Goal: Task Accomplishment & Management: Manage account settings

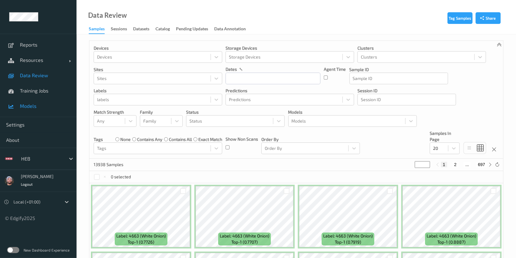
click at [45, 102] on link "Models" at bounding box center [38, 105] width 77 height 15
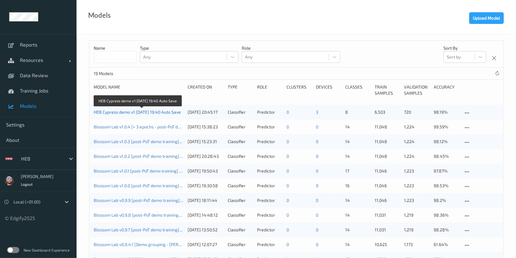
click at [157, 112] on link "HEB Cypress demo v1 [DATE] 19:40 Auto Save" at bounding box center [137, 111] width 87 height 5
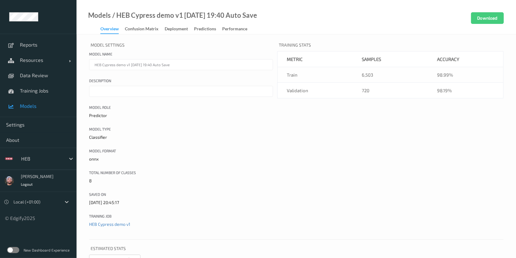
scroll to position [151, 0]
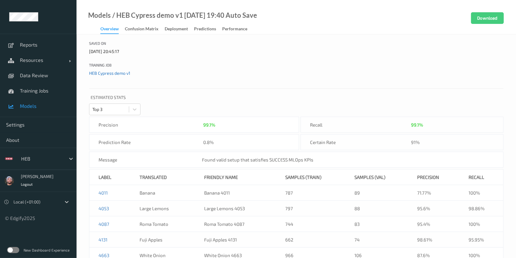
click at [112, 70] on link "HEB Cypress demo v1" at bounding box center [109, 72] width 41 height 5
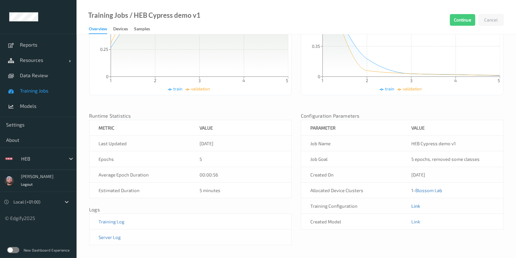
click at [416, 207] on link "Link" at bounding box center [415, 206] width 9 height 6
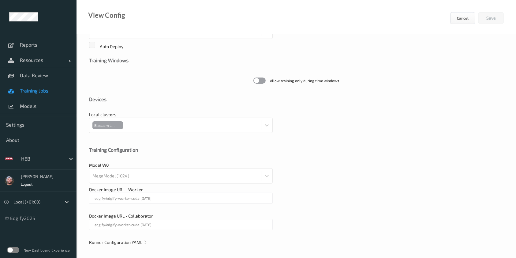
scroll to position [163, 0]
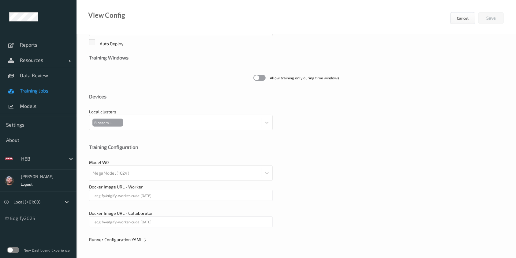
click at [119, 230] on div at bounding box center [181, 230] width 184 height 6
click at [125, 237] on span "Runner Configuration YAML" at bounding box center [118, 239] width 58 height 5
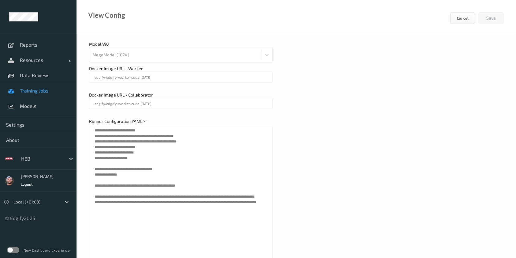
scroll to position [194, 0]
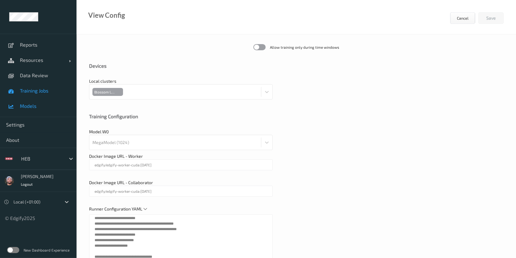
click at [37, 104] on span "Models" at bounding box center [45, 106] width 50 height 6
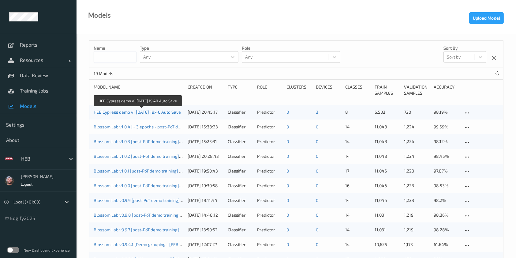
click at [145, 110] on link "HEB Cypress demo v1 [DATE] 19:40 Auto Save" at bounding box center [137, 111] width 87 height 5
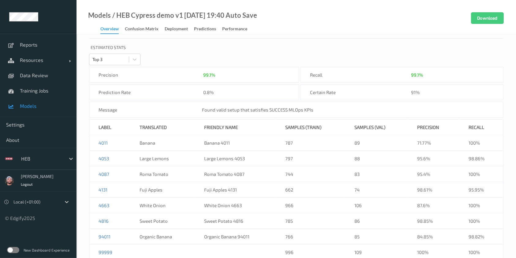
scroll to position [230, 0]
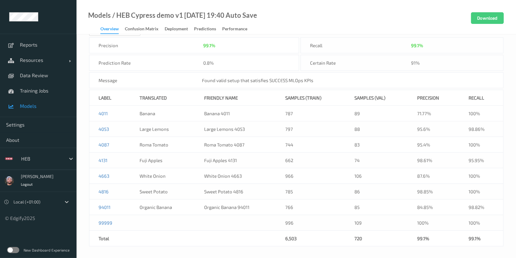
click at [138, 229] on td at bounding box center [162, 223] width 65 height 16
click at [83, 217] on div "Model Settings Model name HEB Cypress demo v1 2025-08-13 19:40 Auto Save Descri…" at bounding box center [296, 31] width 439 height 454
click at [26, 108] on span "Models" at bounding box center [45, 106] width 50 height 6
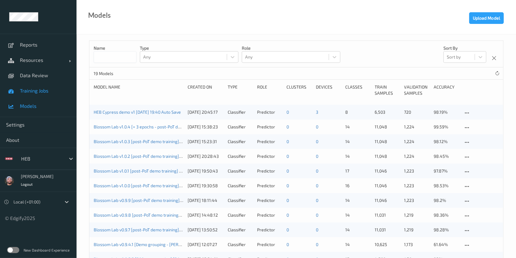
click at [36, 91] on span "Training Jobs" at bounding box center [45, 91] width 50 height 6
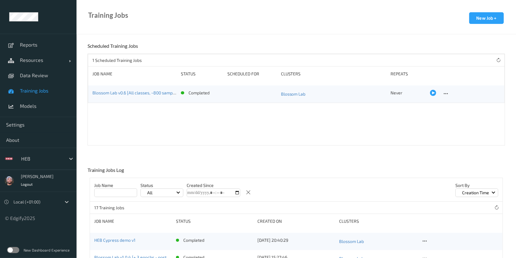
scroll to position [120, 0]
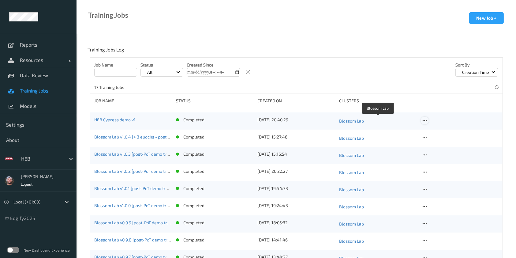
click at [422, 120] on icon at bounding box center [424, 121] width 5 height 6
click at [438, 145] on link "Copy Job" at bounding box center [439, 142] width 37 height 11
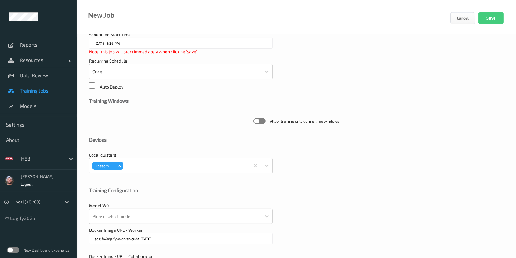
scroll to position [163, 0]
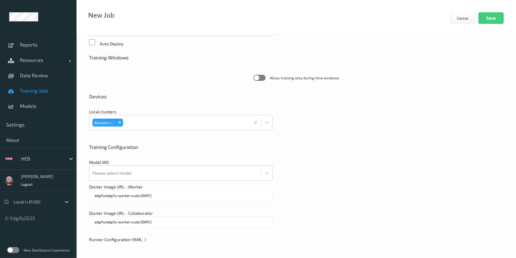
click at [126, 240] on span "Runner Configuration YAML" at bounding box center [118, 239] width 58 height 5
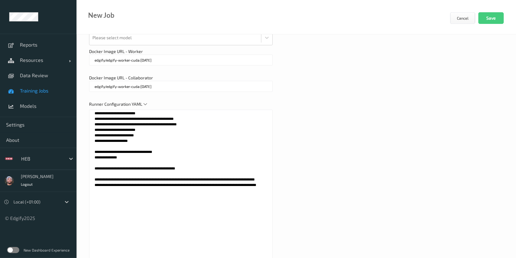
scroll to position [299, 0]
click at [49, 89] on span "Training Jobs" at bounding box center [45, 91] width 50 height 6
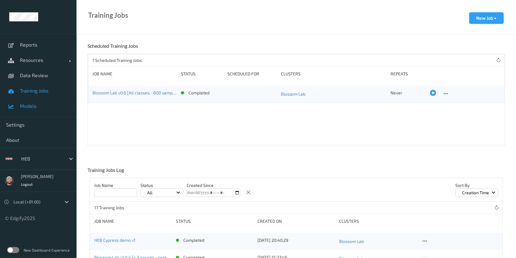
click at [47, 105] on span "Models" at bounding box center [45, 106] width 50 height 6
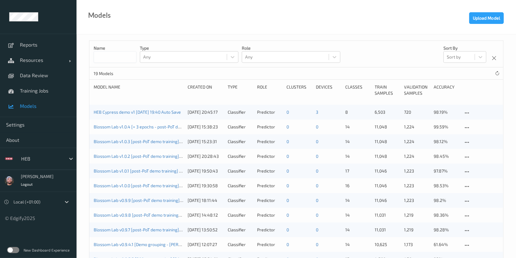
click at [120, 59] on input at bounding box center [115, 57] width 43 height 12
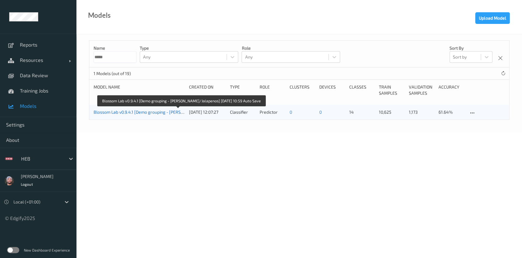
type input "*****"
click at [132, 111] on link "Blossom Lab v0.9.4.1 [Demo grouping - Serrano/Jalapenos] 2025-07-18 10:59 Auto …" at bounding box center [182, 111] width 177 height 5
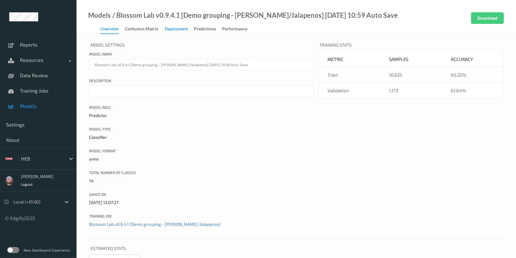
click at [175, 30] on div "Deployment" at bounding box center [176, 30] width 23 height 8
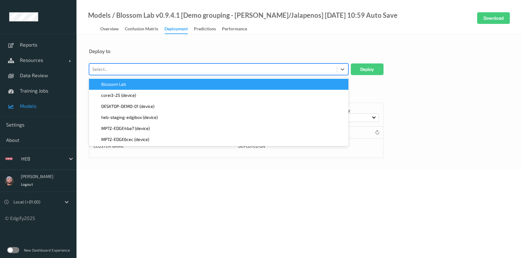
click at [104, 73] on div "Select..." at bounding box center [213, 69] width 248 height 10
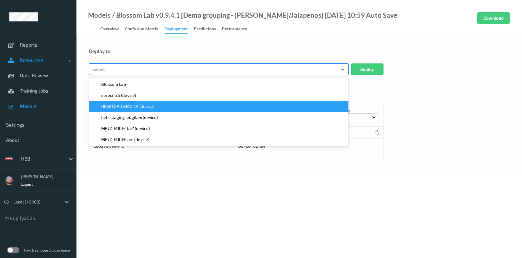
click at [33, 60] on span "Resources" at bounding box center [44, 60] width 49 height 6
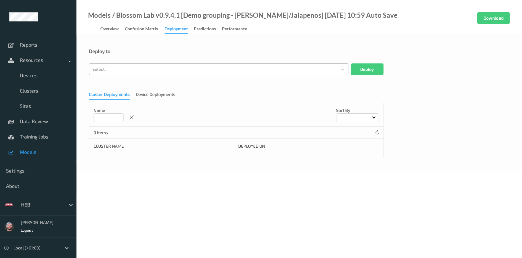
click at [166, 69] on div at bounding box center [212, 68] width 241 height 7
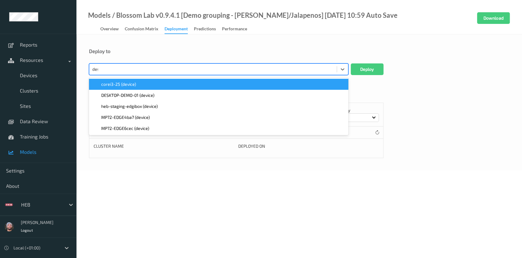
type input "desk"
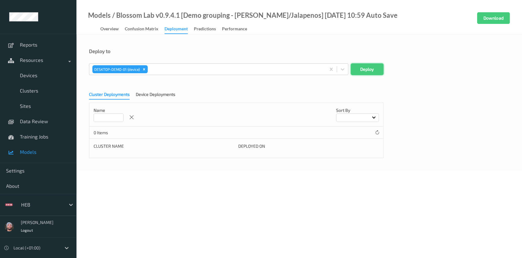
click at [378, 71] on button "Deploy" at bounding box center [367, 69] width 33 height 12
click at [41, 149] on span "Models" at bounding box center [45, 152] width 50 height 6
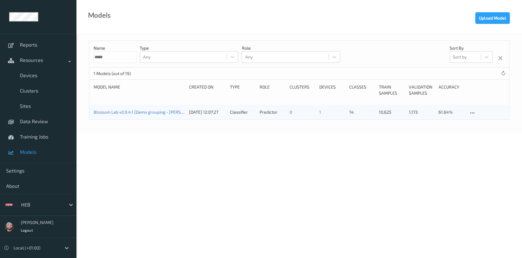
click at [113, 54] on input "*****" at bounding box center [115, 57] width 43 height 12
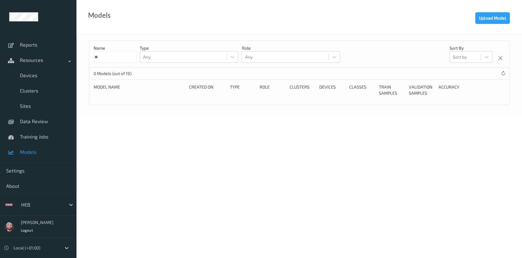
type input "*"
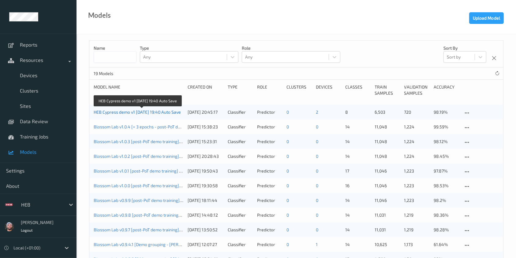
click at [126, 111] on link "HEB Cypress demo v1 [DATE] 19:40 Auto Save" at bounding box center [137, 111] width 87 height 5
click at [126, 111] on body "Reports Resources Devices Clusters Sites Data Review Training Jobs Models Setti…" at bounding box center [258, 129] width 516 height 258
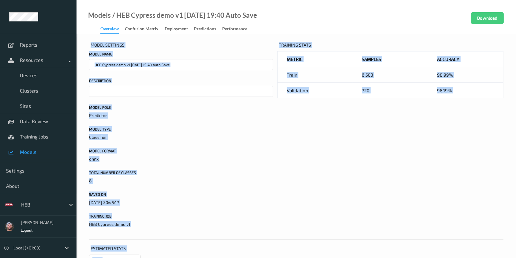
click at [259, 102] on div "Model Settings Model name HEB Cypress demo v1 2025-08-13 19:40 Auto Save Descri…" at bounding box center [181, 137] width 184 height 194
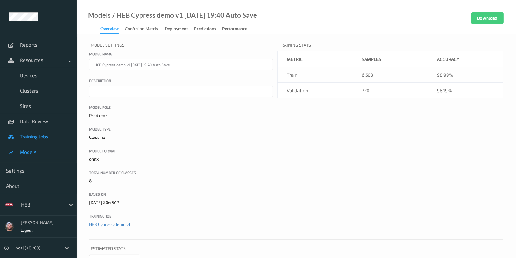
click at [36, 137] on span "Training Jobs" at bounding box center [45, 136] width 50 height 6
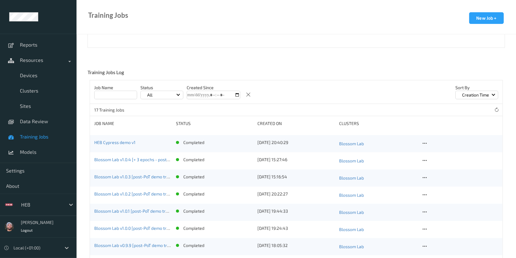
scroll to position [99, 0]
click at [425, 142] on icon at bounding box center [424, 143] width 5 height 6
click at [433, 161] on div "Copy Job" at bounding box center [439, 163] width 15 height 6
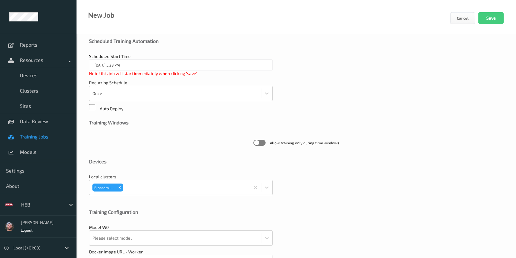
scroll to position [163, 0]
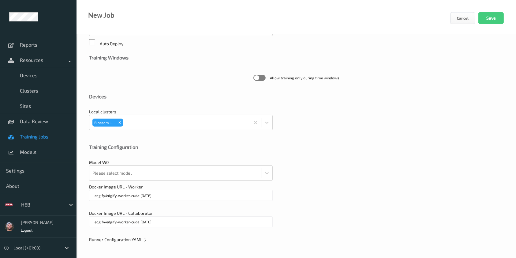
click at [126, 237] on span "Runner Configuration YAML" at bounding box center [118, 239] width 58 height 5
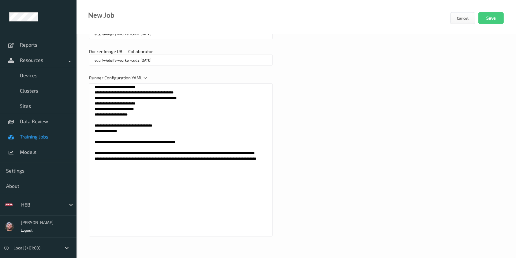
click at [175, 178] on textarea "**********" at bounding box center [181, 159] width 184 height 153
paste textarea "**********"
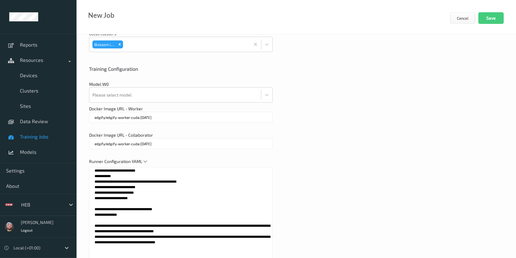
scroll to position [241, 0]
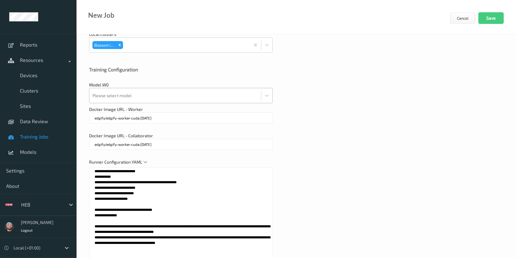
type textarea "**********"
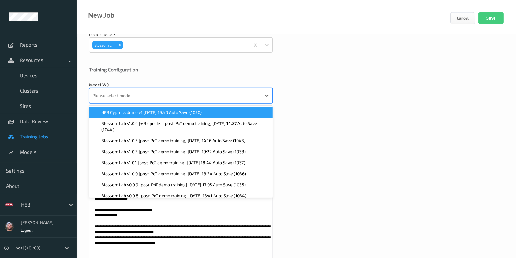
click at [159, 101] on div "Please select model" at bounding box center [175, 95] width 172 height 15
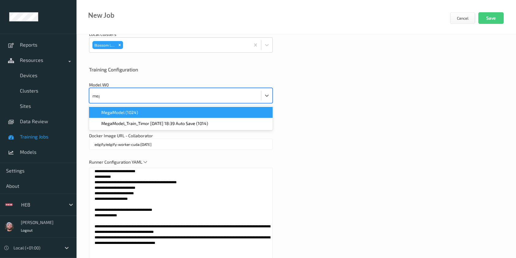
type input "mega"
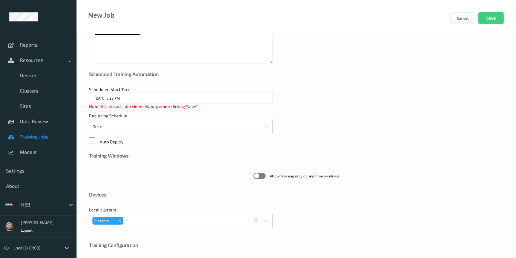
scroll to position [0, 0]
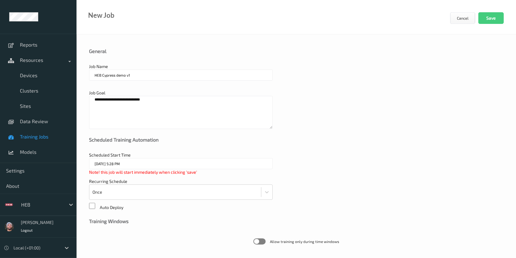
click at [142, 77] on input "HEB Cypress demo v1" at bounding box center [181, 74] width 184 height 11
type input "Grouping and LUT Cherries test"
click at [200, 69] on div "Job Name Grouping and LUT Cherries test" at bounding box center [181, 74] width 184 height 23
click at [200, 78] on input "Grouping and LUT Cherries test" at bounding box center [181, 74] width 184 height 11
click at [160, 84] on div at bounding box center [181, 83] width 184 height 6
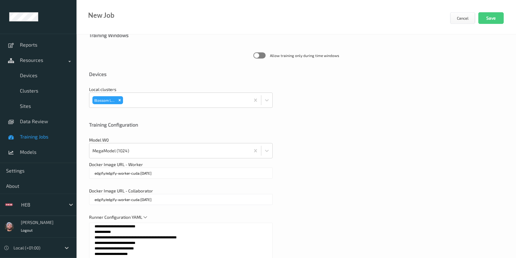
scroll to position [190, 0]
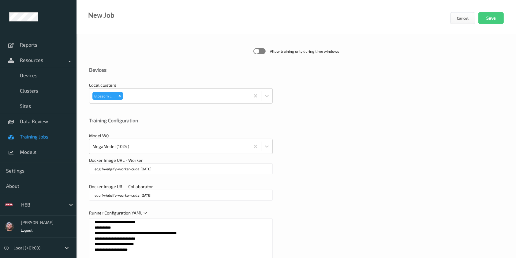
click at [42, 132] on link "Training Jobs" at bounding box center [38, 136] width 77 height 15
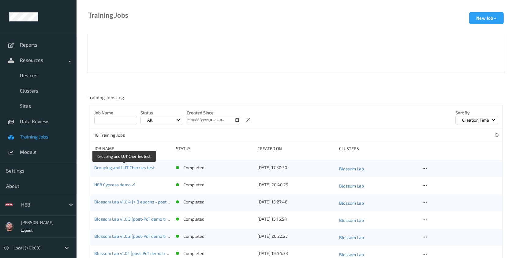
scroll to position [73, 0]
click at [425, 169] on icon at bounding box center [424, 168] width 5 height 6
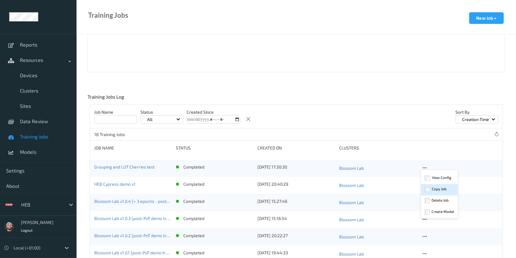
click at [436, 186] on div "Copy Job" at bounding box center [439, 189] width 15 height 6
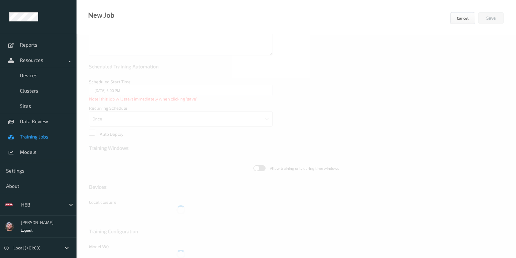
type input "Grouping and LUT Cherries test"
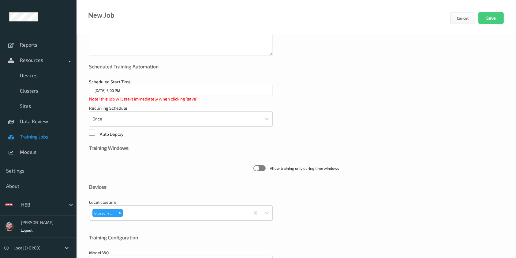
scroll to position [163, 0]
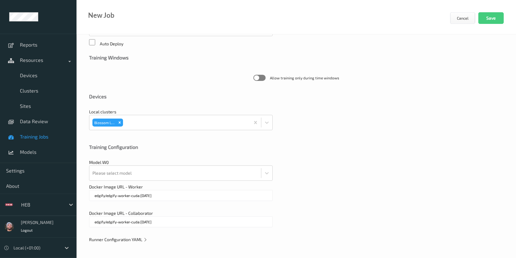
click at [113, 235] on div "**********" at bounding box center [296, 64] width 439 height 387
click at [116, 239] on span "Runner Configuration YAML" at bounding box center [118, 239] width 58 height 5
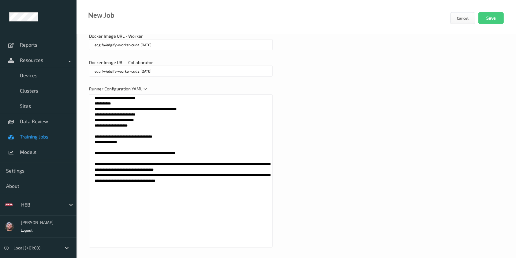
scroll to position [318, 0]
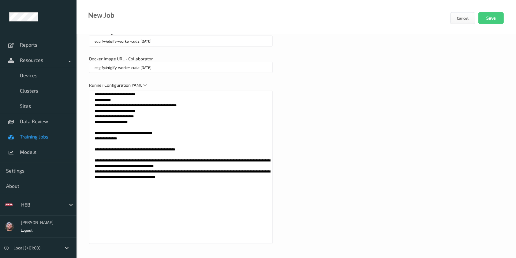
click at [128, 210] on textarea "**********" at bounding box center [181, 167] width 184 height 153
paste textarea "**********"
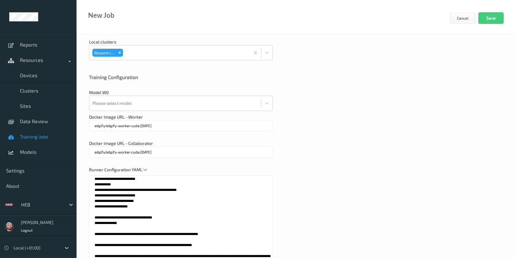
scroll to position [325, 0]
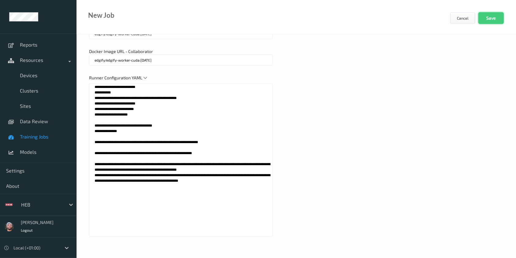
type textarea "**********"
click at [497, 21] on button "Save" at bounding box center [490, 18] width 25 height 12
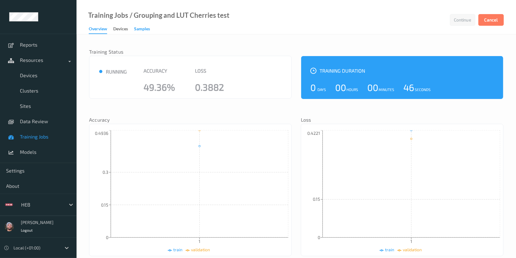
click at [142, 27] on div "Samples" at bounding box center [142, 30] width 16 height 8
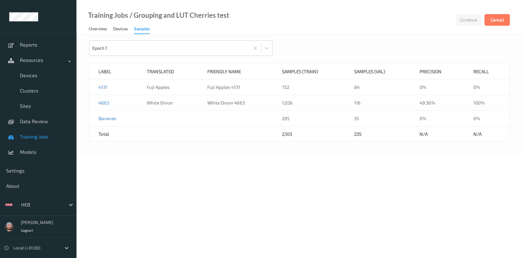
click at [108, 31] on link "Overview" at bounding box center [101, 29] width 24 height 9
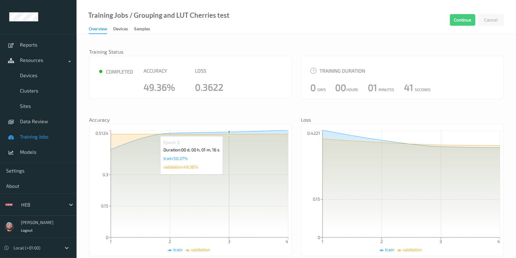
scroll to position [169, 0]
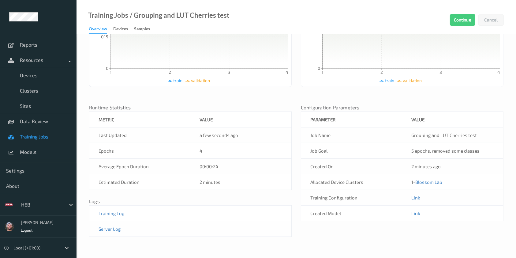
click at [413, 213] on link "Link" at bounding box center [415, 213] width 9 height 6
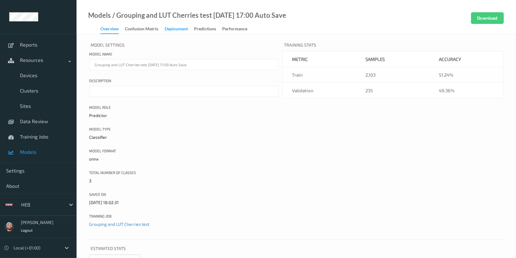
click at [181, 28] on div "Deployment" at bounding box center [176, 30] width 23 height 8
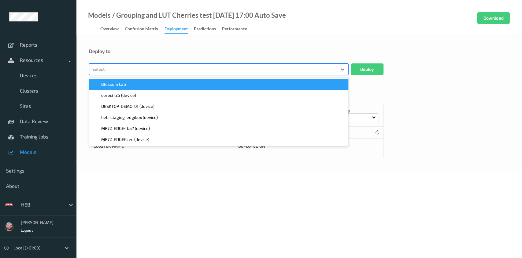
click at [129, 71] on div at bounding box center [212, 68] width 241 height 7
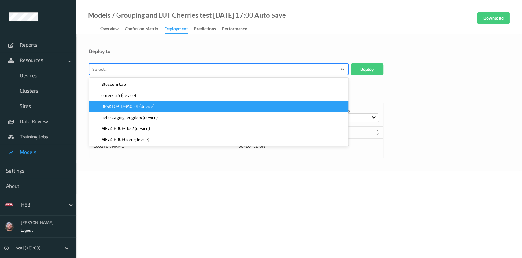
click at [135, 110] on div "DESKTOP-DEMO-01 (device)" at bounding box center [219, 106] width 260 height 11
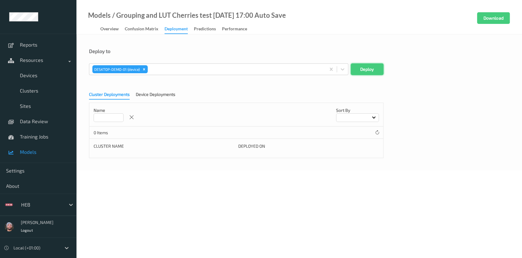
click at [373, 71] on button "Deploy" at bounding box center [367, 69] width 33 height 12
click at [105, 29] on div "Overview" at bounding box center [109, 30] width 18 height 8
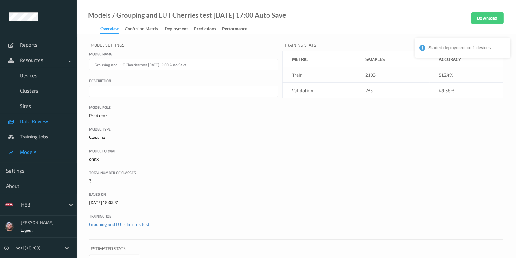
click at [53, 122] on span "Data Review" at bounding box center [45, 121] width 50 height 6
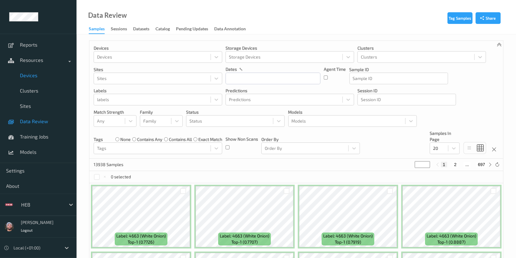
click at [42, 79] on link "Devices" at bounding box center [38, 75] width 77 height 15
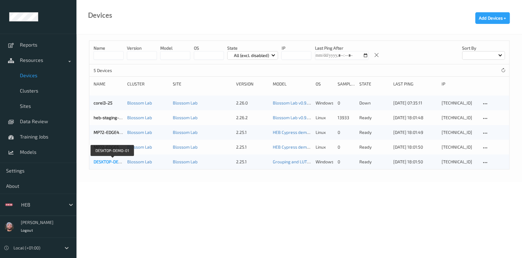
click at [107, 162] on link "DESKTOP-DEMO-01" at bounding box center [112, 161] width 37 height 5
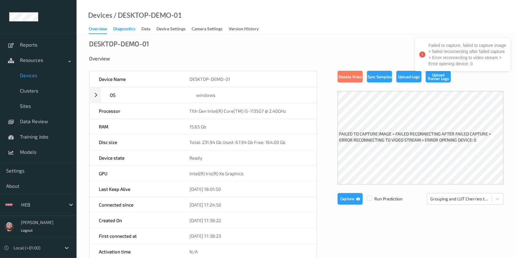
click at [121, 28] on div "Diagnostics" at bounding box center [124, 30] width 22 height 8
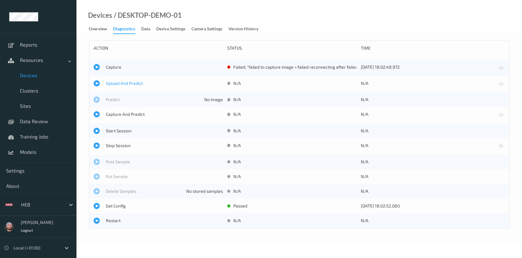
click at [126, 82] on span "Upload And Predict" at bounding box center [164, 83] width 117 height 6
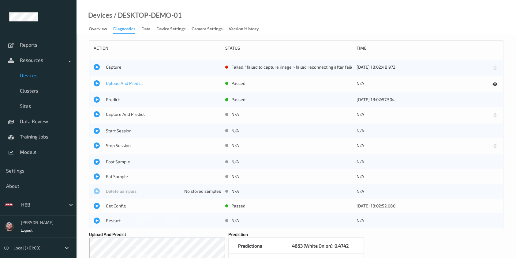
click at [126, 84] on span "Upload And Predict" at bounding box center [163, 83] width 115 height 6
click at [39, 166] on link "Settings" at bounding box center [38, 170] width 77 height 15
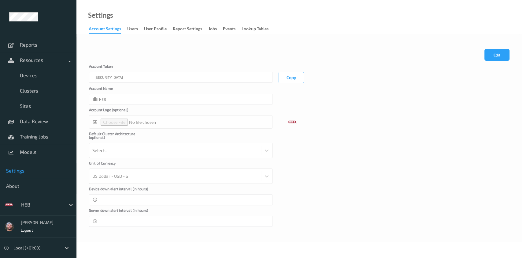
click at [241, 30] on link "events" at bounding box center [232, 29] width 19 height 9
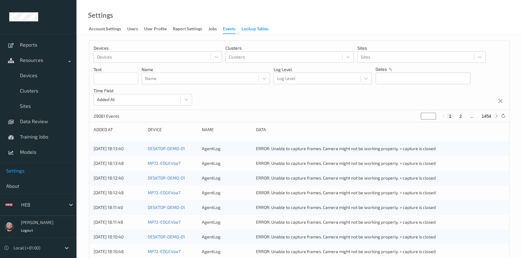
click at [249, 30] on div "Lookup Tables" at bounding box center [255, 30] width 27 height 8
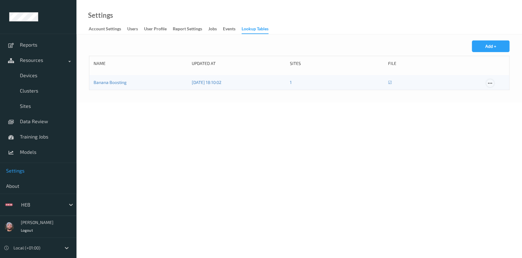
click at [488, 82] on icon at bounding box center [490, 83] width 5 height 6
click at [498, 95] on div "Edit" at bounding box center [501, 93] width 7 height 6
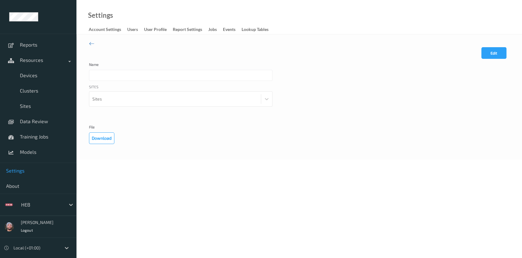
type input "Banana Boosting"
click at [114, 102] on div "Sites Blossom Lab" at bounding box center [181, 103] width 184 height 38
click at [490, 55] on button "Edit" at bounding box center [494, 53] width 25 height 12
click at [119, 98] on icon "Remove Blossom Lab" at bounding box center [120, 99] width 4 height 4
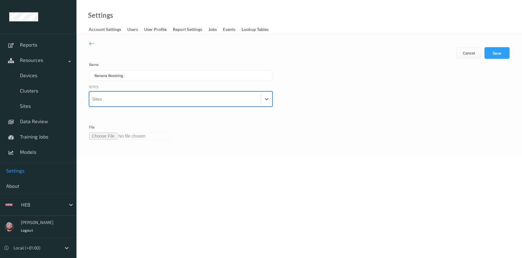
click at [505, 47] on div "Edit Cancel Save Name Banana Boosting Sites option , selected. Select is focuse…" at bounding box center [299, 89] width 421 height 99
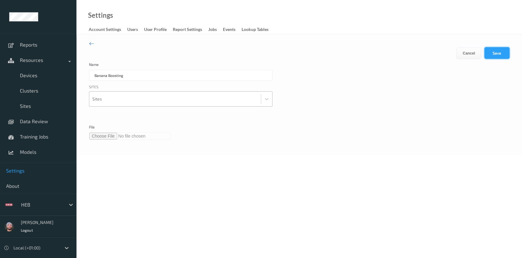
click at [503, 50] on button "Save" at bounding box center [497, 53] width 25 height 12
click at [89, 43] on icon at bounding box center [92, 43] width 6 height 7
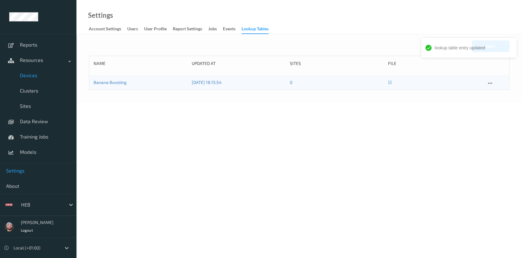
click at [42, 72] on span "Devices" at bounding box center [45, 75] width 50 height 6
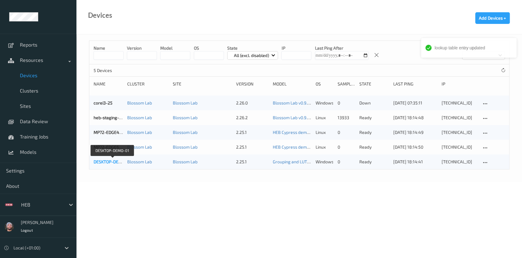
click at [111, 163] on link "DESKTOP-DEMO-01" at bounding box center [112, 161] width 37 height 5
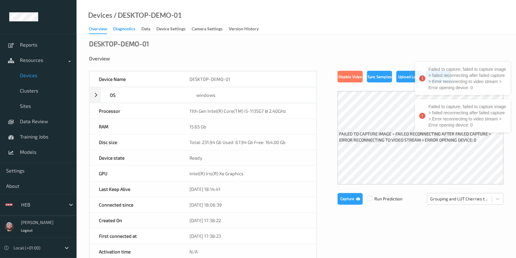
click at [125, 28] on div "Diagnostics" at bounding box center [124, 30] width 22 height 8
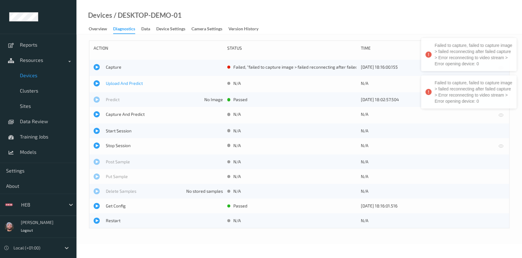
click at [119, 81] on span "Upload And Predict" at bounding box center [164, 83] width 117 height 6
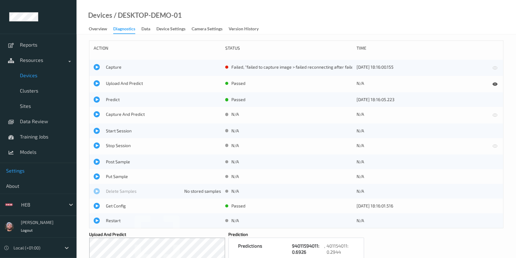
click at [29, 171] on span "Settings" at bounding box center [38, 170] width 64 height 6
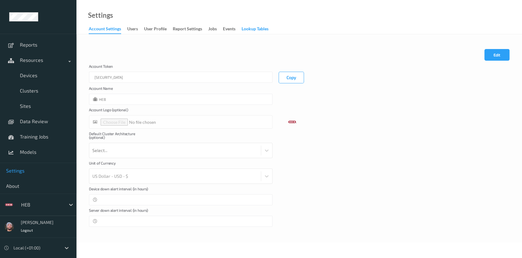
click at [260, 26] on div "Lookup Tables" at bounding box center [255, 30] width 27 height 8
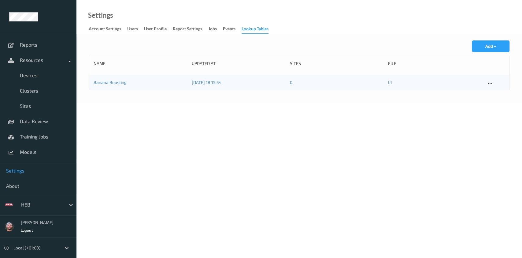
click at [497, 80] on div at bounding box center [496, 82] width 19 height 6
click at [487, 83] on div at bounding box center [491, 83] width 8 height 8
click at [490, 88] on link "Edit" at bounding box center [503, 93] width 32 height 11
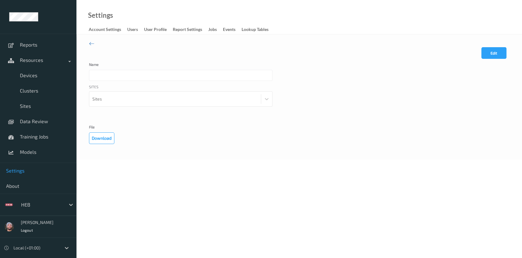
type input "Banana Boosting"
click at [168, 102] on div "Sites Sites" at bounding box center [181, 103] width 184 height 38
click at [490, 51] on button "Edit" at bounding box center [494, 53] width 25 height 12
click at [171, 95] on div at bounding box center [175, 99] width 166 height 12
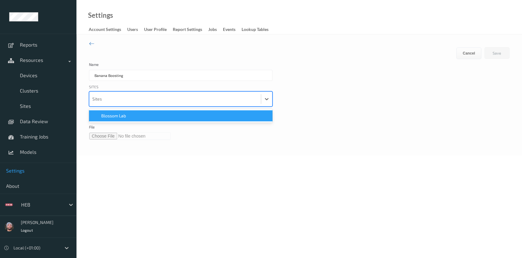
click at [154, 118] on div "Blossom Lab" at bounding box center [181, 116] width 176 height 6
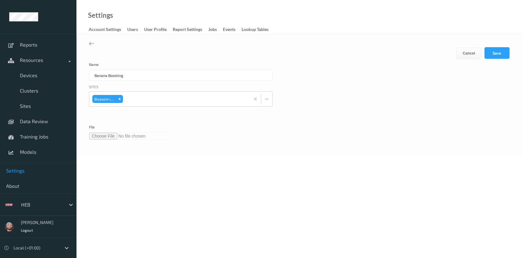
click at [110, 136] on input "file" at bounding box center [130, 135] width 82 height 7
type input "**********"
click at [490, 50] on button "Save" at bounding box center [497, 53] width 25 height 12
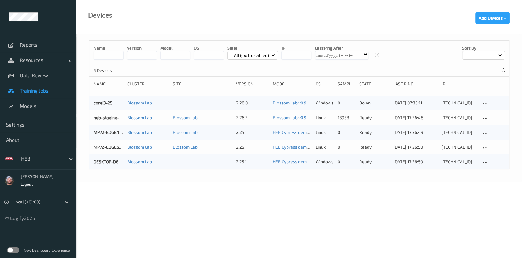
click at [31, 92] on span "Training Jobs" at bounding box center [45, 91] width 50 height 6
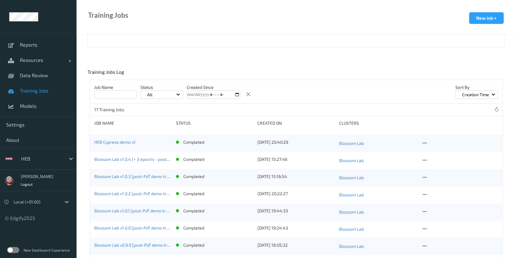
scroll to position [106, 0]
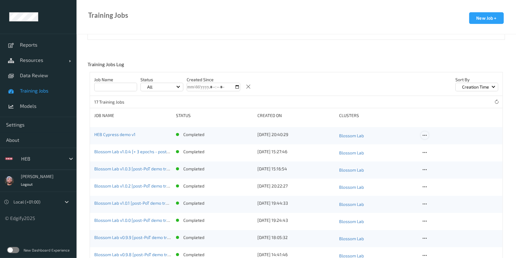
click at [428, 135] on div at bounding box center [425, 135] width 8 height 8
click at [435, 154] on div "Copy Job" at bounding box center [439, 156] width 15 height 6
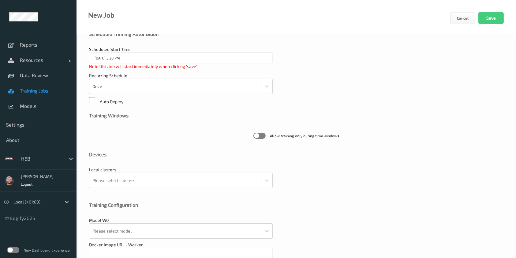
type input "HEB Cypress demo v1"
type textarea "**********"
type input "edgify/edgify-worker-cuda:[DATE]"
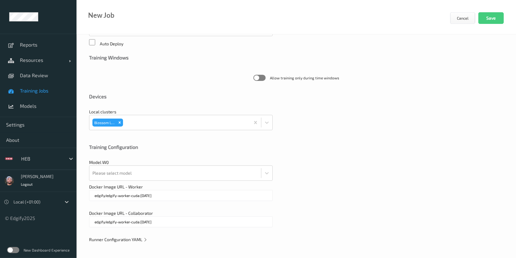
click at [127, 237] on span "Runner Configuration YAML" at bounding box center [118, 239] width 58 height 5
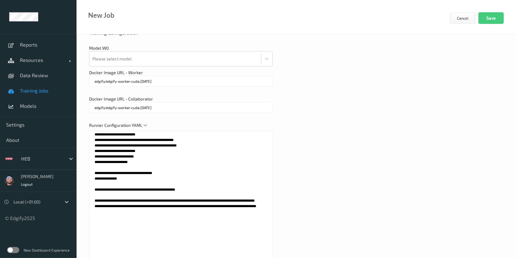
scroll to position [278, 0]
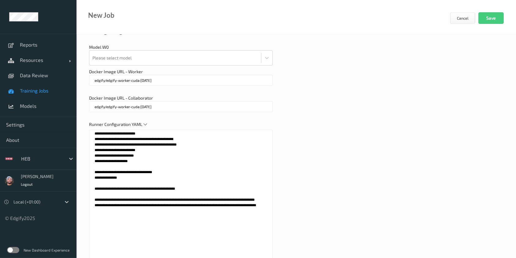
click at [153, 197] on textarea "**********" at bounding box center [181, 206] width 184 height 153
paste textarea "**********"
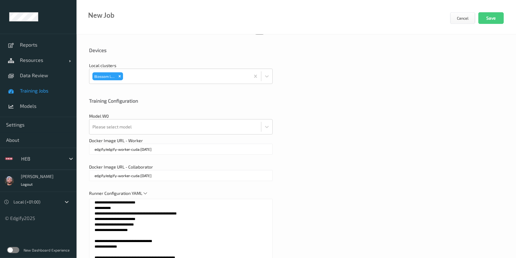
scroll to position [209, 0]
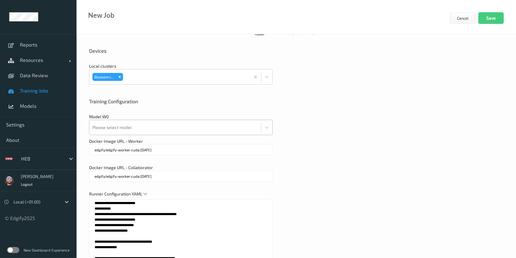
type textarea "**********"
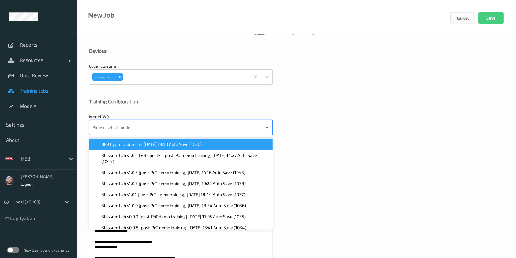
click at [186, 132] on div at bounding box center [175, 127] width 166 height 12
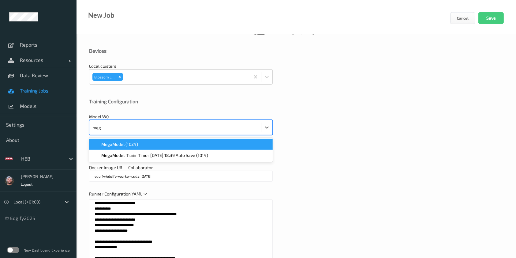
type input "mega"
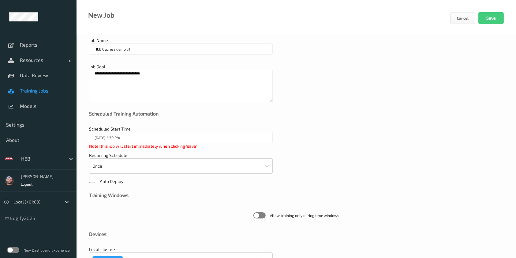
scroll to position [0, 0]
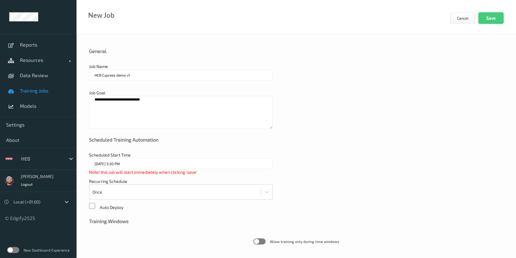
click at [154, 72] on input "HEB Cypress demo v1" at bounding box center [181, 74] width 184 height 11
paste input "Grouping and LUT Cherries test"
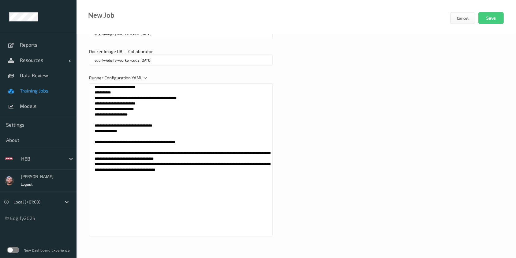
scroll to position [275, 0]
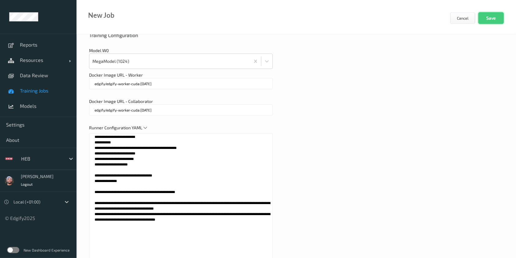
type input "Grouping and LUT Cherries test"
click at [487, 16] on button "Save" at bounding box center [490, 18] width 25 height 12
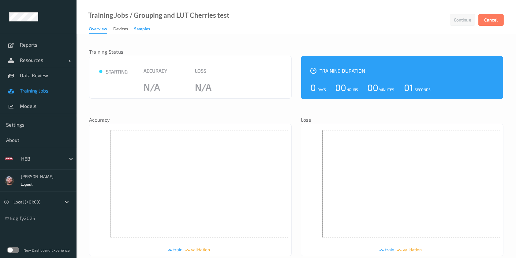
click at [148, 28] on div "Samples" at bounding box center [142, 30] width 16 height 8
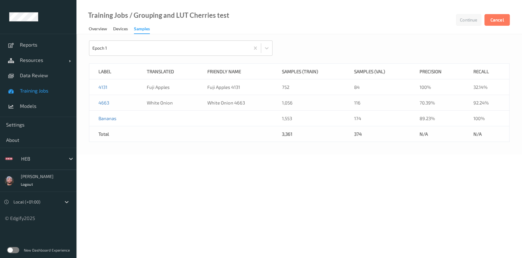
click at [52, 91] on span "Training Jobs" at bounding box center [45, 91] width 50 height 6
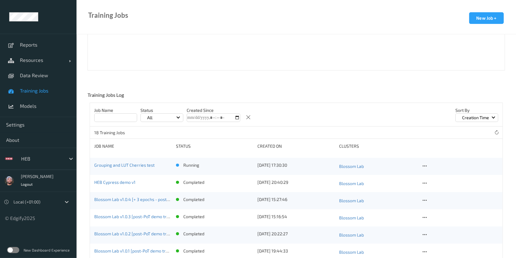
scroll to position [76, 0]
click at [124, 181] on link "HEB Cypress demo v1" at bounding box center [114, 180] width 41 height 5
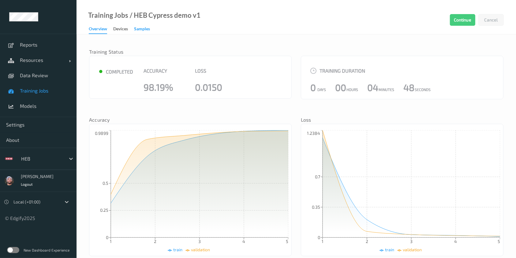
click at [139, 26] on div "Samples" at bounding box center [142, 30] width 16 height 8
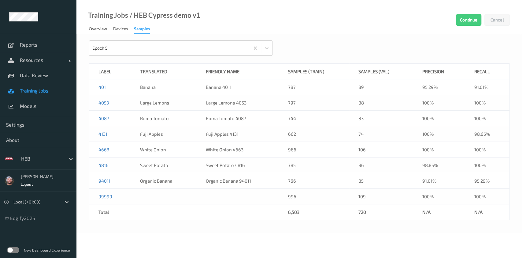
click at [45, 93] on span "Training Jobs" at bounding box center [45, 91] width 50 height 6
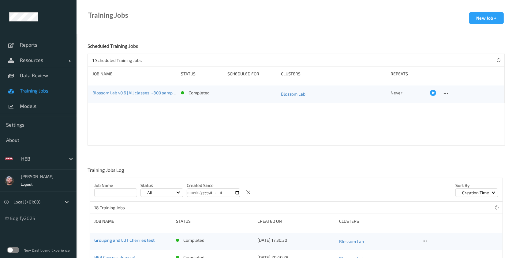
click at [128, 239] on link "Grouping and LUT Cherries test" at bounding box center [124, 239] width 60 height 5
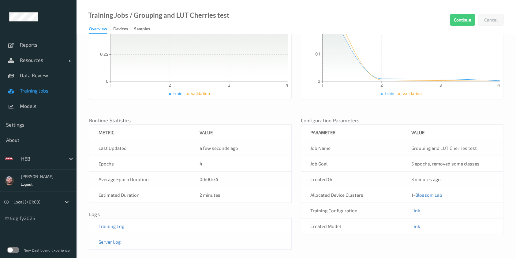
scroll to position [162, 0]
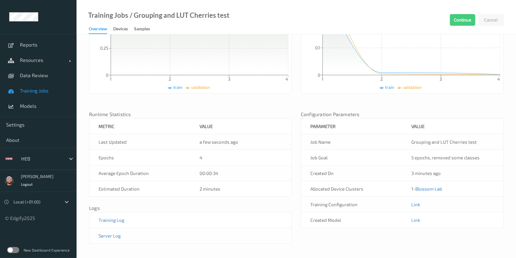
click at [417, 215] on td "Link" at bounding box center [452, 220] width 101 height 16
click at [416, 218] on link "Link" at bounding box center [415, 220] width 9 height 6
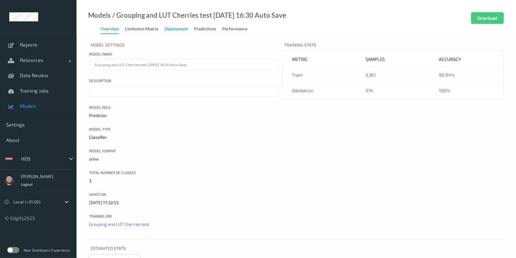
click at [182, 31] on div "Deployment" at bounding box center [176, 30] width 23 height 8
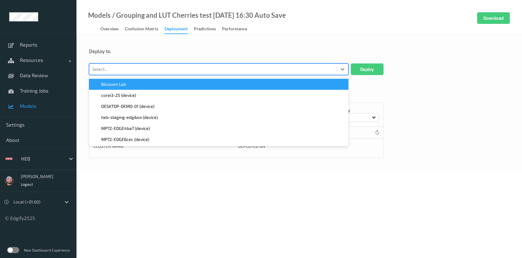
click at [150, 71] on div at bounding box center [212, 68] width 241 height 7
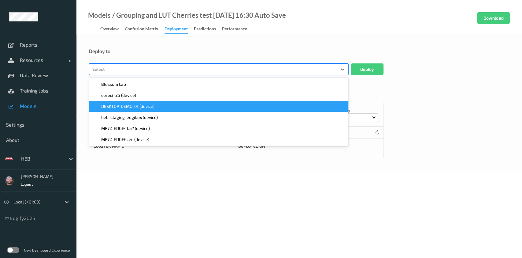
click at [154, 106] on span "DESKTOP-DEMO-01 (device)" at bounding box center [127, 106] width 53 height 6
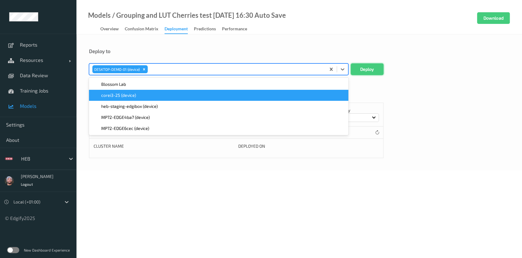
click at [367, 72] on button "Deploy" at bounding box center [367, 69] width 33 height 12
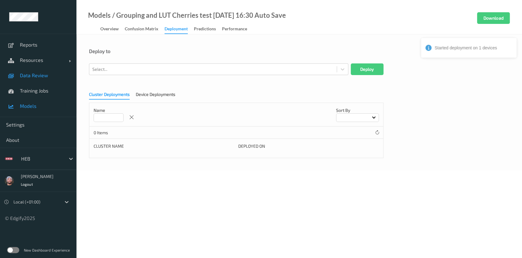
click at [37, 82] on link "Data Review" at bounding box center [38, 75] width 77 height 15
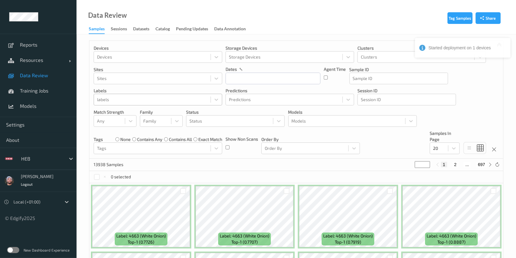
click at [172, 101] on div at bounding box center [152, 99] width 110 height 7
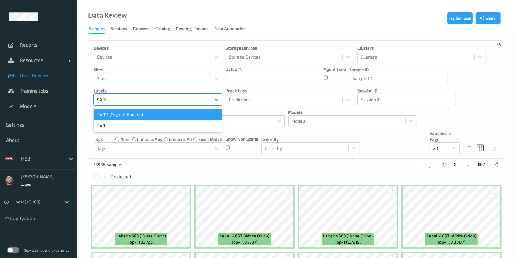
type input "94011"
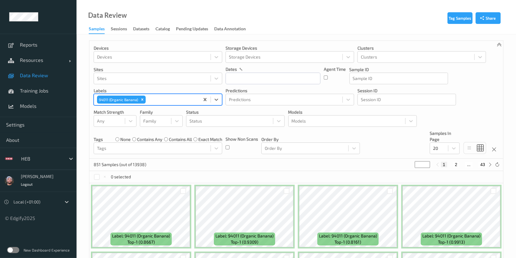
scroll to position [76, 0]
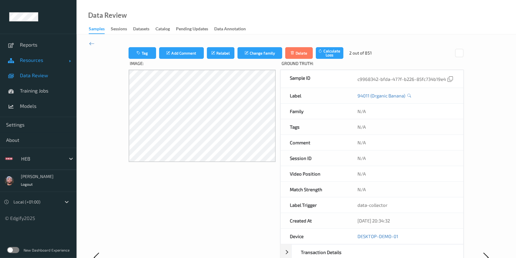
click at [34, 67] on link "Resources" at bounding box center [38, 59] width 77 height 15
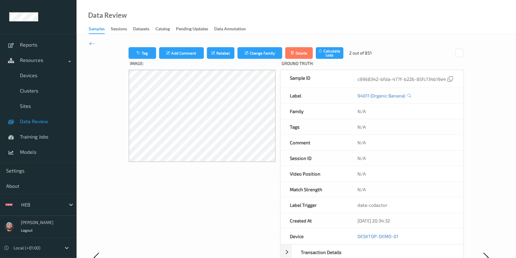
click at [33, 201] on div at bounding box center [41, 204] width 41 height 7
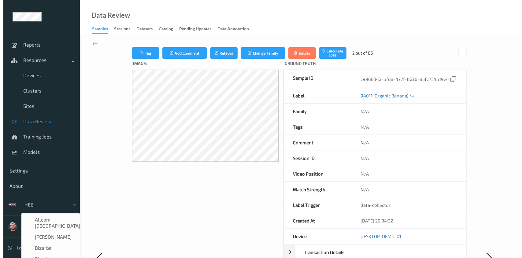
scroll to position [89, 0]
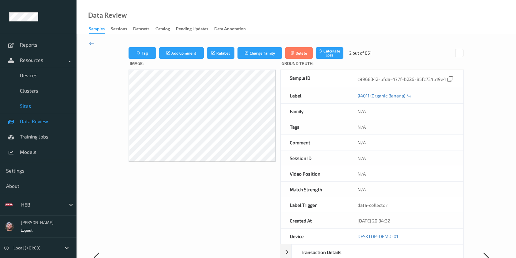
click at [31, 110] on link "Sites" at bounding box center [38, 105] width 77 height 15
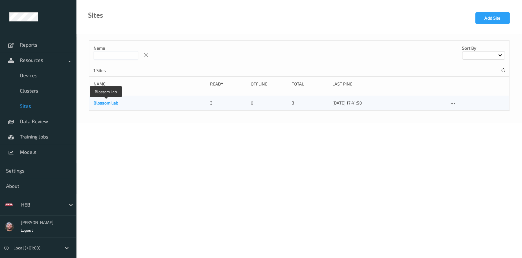
click at [107, 101] on link "Blossom Lab" at bounding box center [106, 102] width 25 height 5
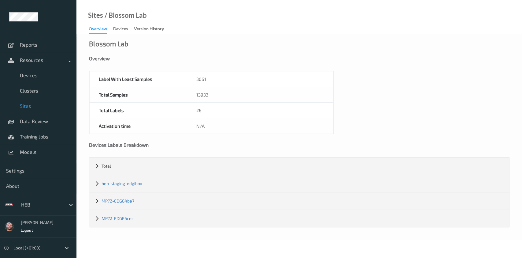
click at [32, 105] on span "Sites" at bounding box center [45, 106] width 50 height 6
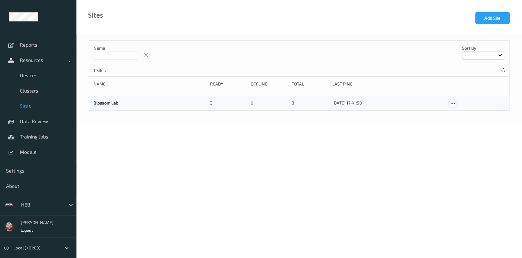
click at [453, 106] on icon at bounding box center [452, 104] width 5 height 6
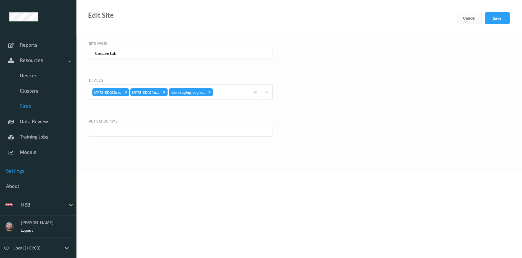
click at [33, 173] on span "Settings" at bounding box center [38, 170] width 64 height 6
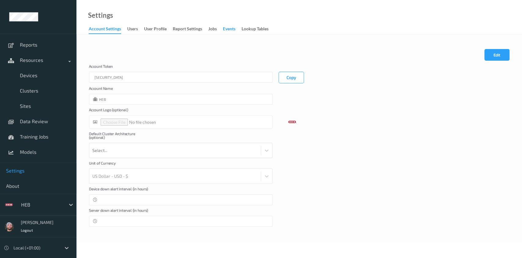
click at [237, 31] on link "events" at bounding box center [232, 29] width 19 height 9
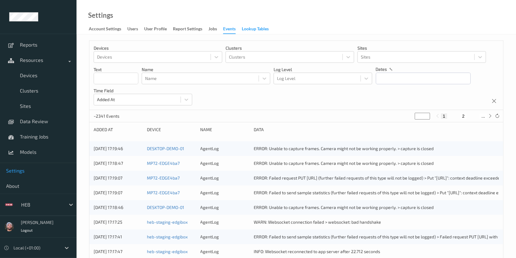
click at [243, 29] on div "Lookup Tables" at bounding box center [255, 30] width 27 height 8
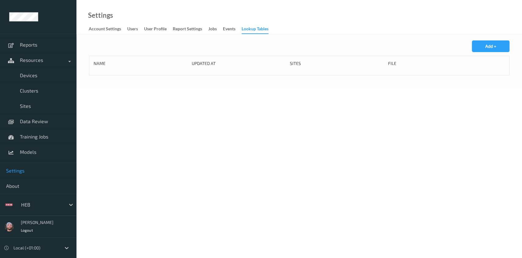
click at [495, 39] on div "Add + Name Updated At Sites File" at bounding box center [300, 61] width 446 height 54
click at [488, 48] on button "Add +" at bounding box center [491, 46] width 38 height 12
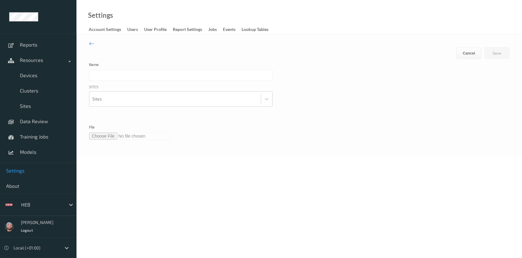
click at [107, 136] on input "file" at bounding box center [130, 135] width 82 height 7
type input "**********"
click at [113, 101] on div at bounding box center [175, 99] width 166 height 12
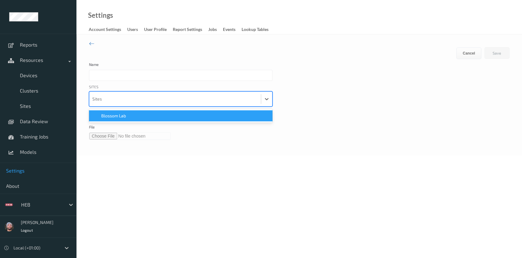
click at [116, 114] on span "Blossom Lab" at bounding box center [113, 116] width 25 height 6
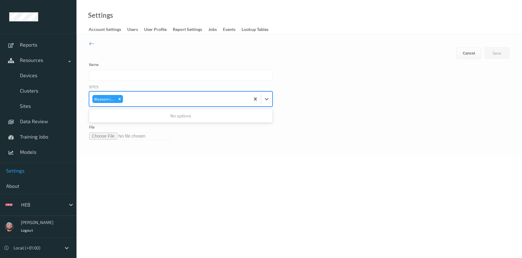
click at [112, 75] on input "text" at bounding box center [181, 75] width 184 height 11
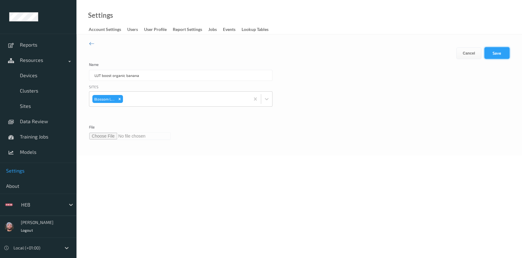
type input "LUT boost organic banana"
click at [494, 51] on button "Save" at bounding box center [497, 53] width 25 height 12
click at [109, 138] on input "file" at bounding box center [130, 137] width 82 height 7
type input "**********"
click at [493, 50] on button "Save" at bounding box center [497, 53] width 25 height 12
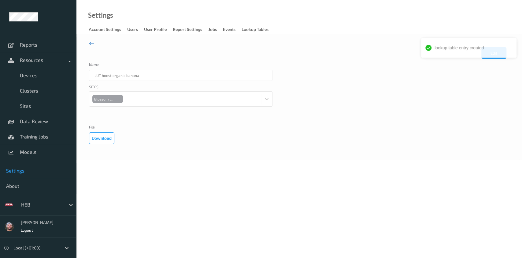
click at [91, 43] on icon at bounding box center [92, 43] width 6 height 7
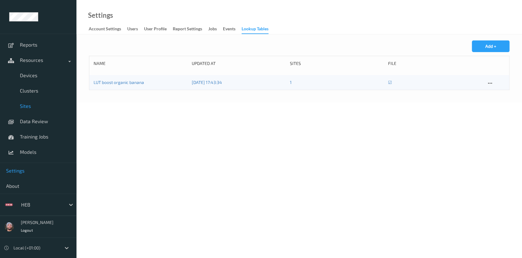
click at [41, 103] on span "Sites" at bounding box center [45, 106] width 50 height 6
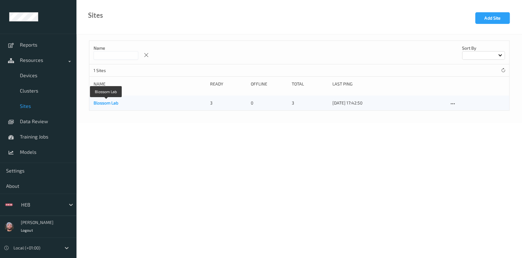
click at [113, 104] on link "Blossom Lab" at bounding box center [106, 102] width 25 height 5
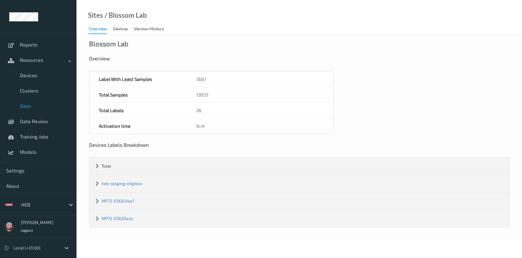
click at [38, 106] on span "Sites" at bounding box center [45, 106] width 50 height 6
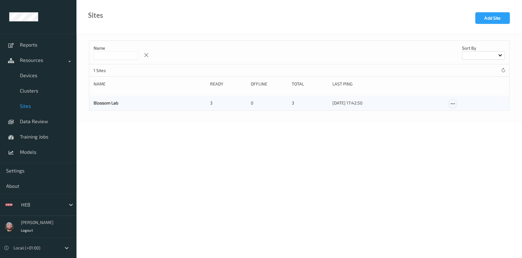
click at [453, 103] on icon at bounding box center [452, 104] width 5 height 6
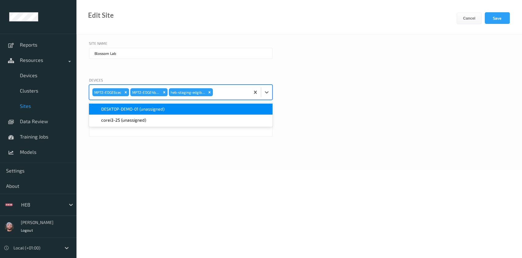
click at [226, 95] on div at bounding box center [230, 92] width 33 height 12
click at [214, 107] on div "DESKTOP-DEMO-01 (unassigned)" at bounding box center [181, 109] width 176 height 6
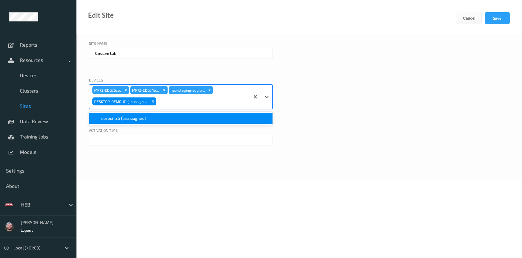
click at [208, 121] on div "corei3-25 (unassigned)" at bounding box center [181, 118] width 176 height 6
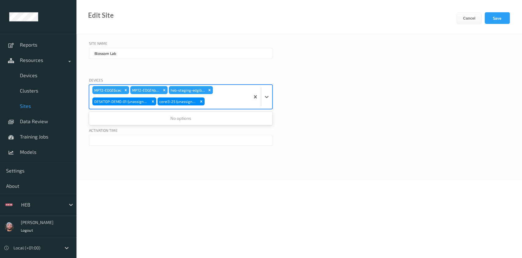
click at [152, 140] on input "text" at bounding box center [181, 140] width 184 height 11
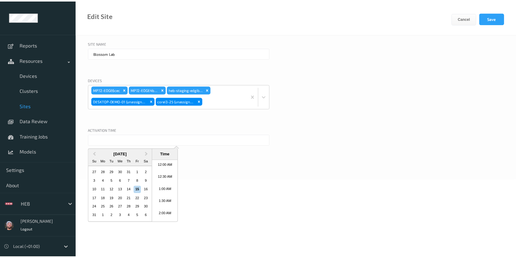
scroll to position [403, 0]
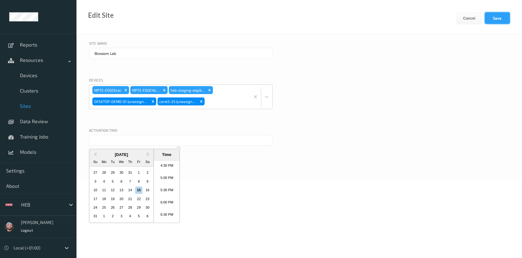
click at [502, 22] on button "Save" at bounding box center [497, 18] width 25 height 12
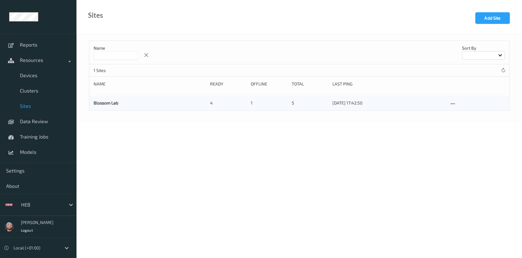
click at [498, 172] on body "Reports Resources Devices Clusters Sites Data Review Training Jobs Models Setti…" at bounding box center [261, 129] width 522 height 258
click at [154, 144] on body "Reports Resources Devices Clusters Sites Data Review Training Jobs Models Setti…" at bounding box center [261, 129] width 522 height 258
click at [100, 102] on link "Blossom Lab" at bounding box center [106, 102] width 25 height 5
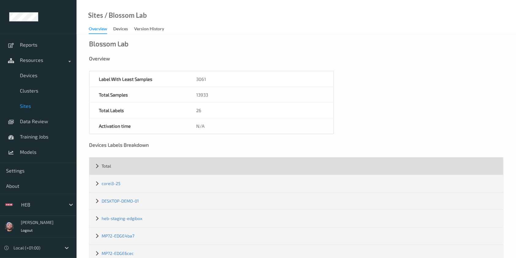
scroll to position [16, 0]
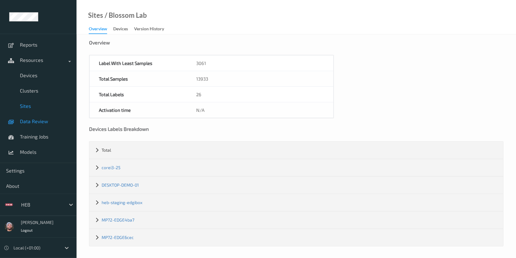
click at [33, 121] on span "Data Review" at bounding box center [45, 121] width 50 height 6
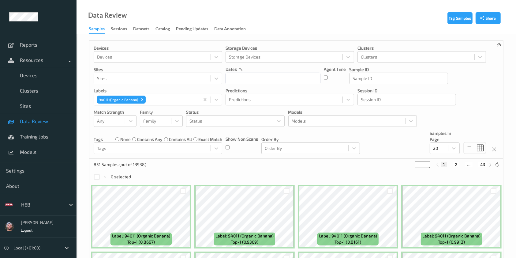
scroll to position [125, 0]
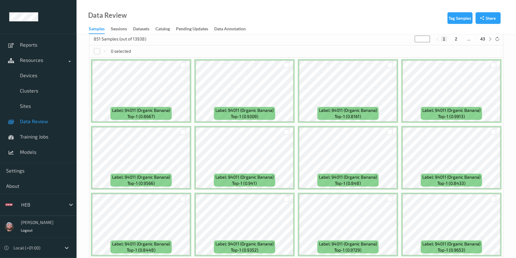
click at [95, 50] on div at bounding box center [97, 51] width 6 height 6
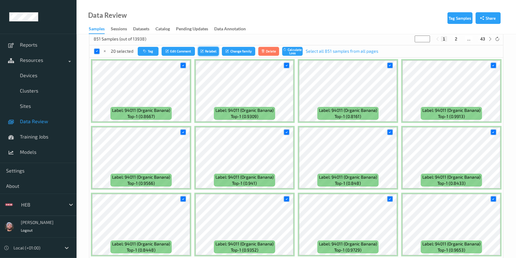
click at [211, 50] on button "Relabel" at bounding box center [208, 51] width 21 height 9
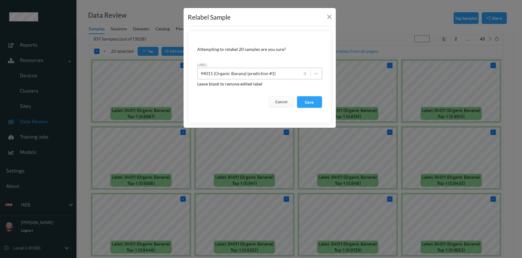
click at [238, 71] on div at bounding box center [249, 73] width 96 height 7
paste input "94011594011"
type input "94011594011"
click at [287, 102] on button "Cancel" at bounding box center [281, 102] width 25 height 12
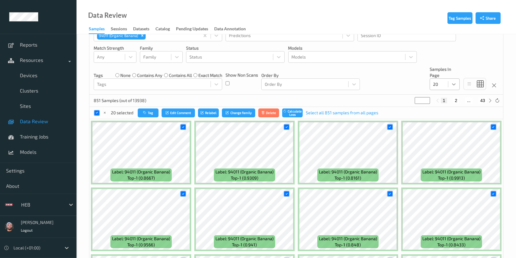
scroll to position [64, 0]
click at [445, 93] on div "Devices Devices Storage Devices Storage Devices Clusters Clusters Sites Sites d…" at bounding box center [296, 36] width 414 height 118
click at [440, 87] on div at bounding box center [439, 84] width 12 height 7
click at [440, 97] on span at bounding box center [437, 99] width 9 height 6
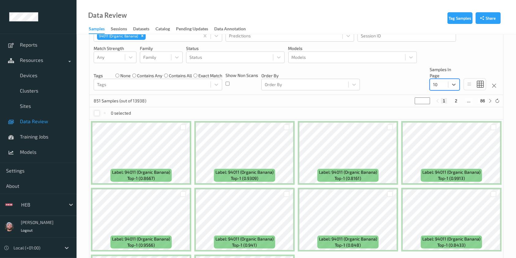
click at [95, 114] on div at bounding box center [97, 113] width 6 height 6
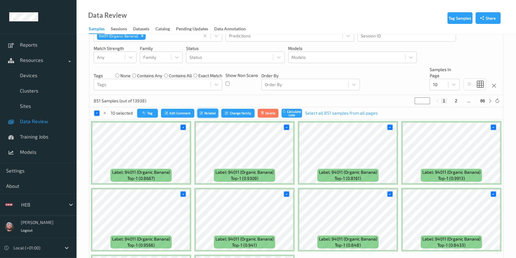
click at [213, 112] on button "Relabel" at bounding box center [207, 113] width 21 height 9
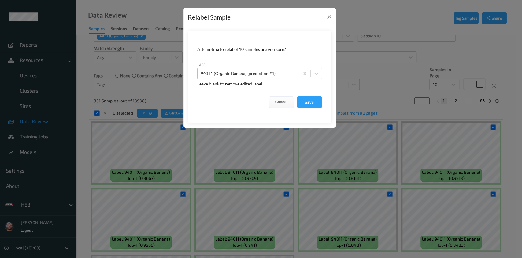
click at [245, 76] on div at bounding box center [249, 73] width 96 height 7
paste input "94011594011"
type input "94011594011"
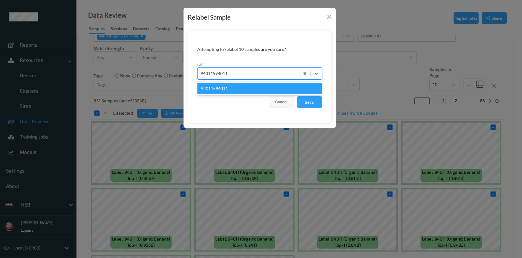
click at [237, 85] on div "94011594011" at bounding box center [259, 88] width 125 height 11
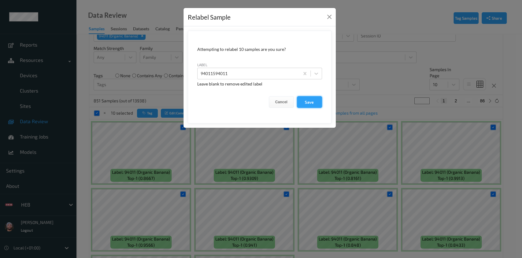
click at [316, 101] on button "Save" at bounding box center [309, 102] width 25 height 12
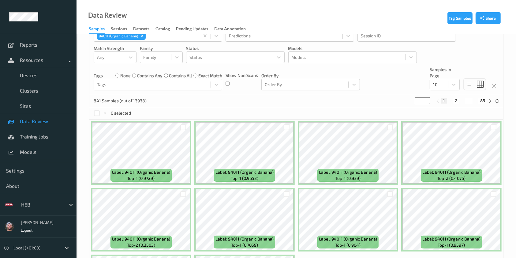
click at [93, 114] on div "0 selected" at bounding box center [296, 113] width 414 height 12
click at [96, 114] on div at bounding box center [97, 113] width 6 height 6
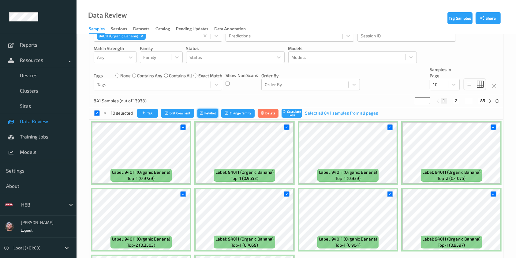
click at [208, 113] on button "Relabel" at bounding box center [207, 113] width 21 height 9
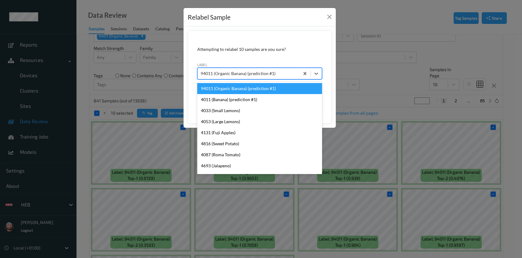
click at [248, 78] on div "94011 (Organic Banana) (prediction #1)" at bounding box center [249, 74] width 102 height 10
paste input "94011594011"
type input "94011594011"
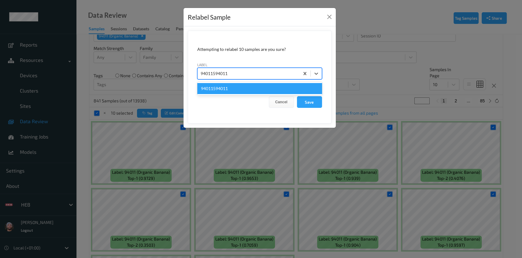
click at [237, 86] on div "94011594011" at bounding box center [259, 88] width 125 height 11
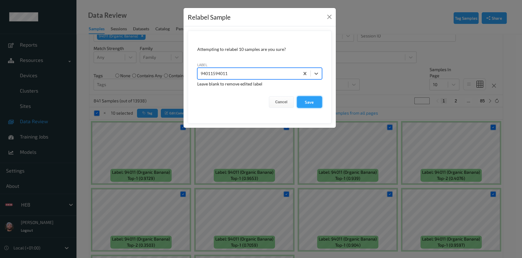
click at [312, 101] on button "Save" at bounding box center [309, 102] width 25 height 12
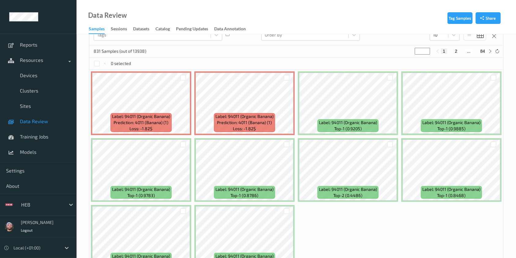
scroll to position [0, 0]
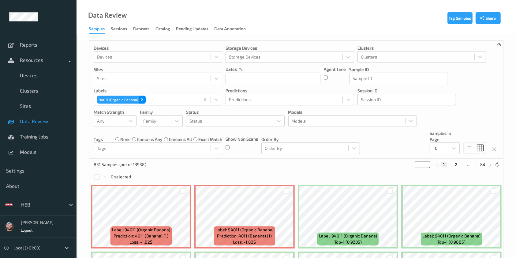
click at [144, 99] on div "Remove 94011 (Organic Banana)" at bounding box center [142, 99] width 7 height 8
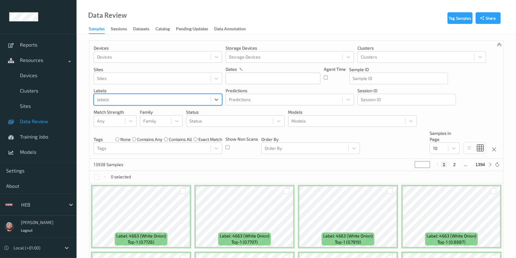
paste input "94011594011"
type input "94011594011"
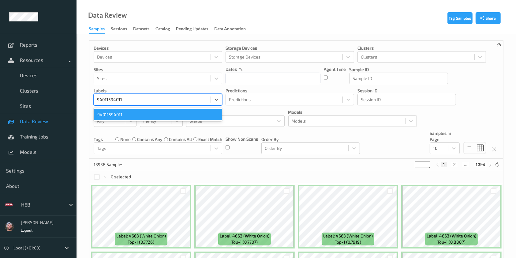
click at [135, 117] on div "94011594011" at bounding box center [158, 114] width 129 height 11
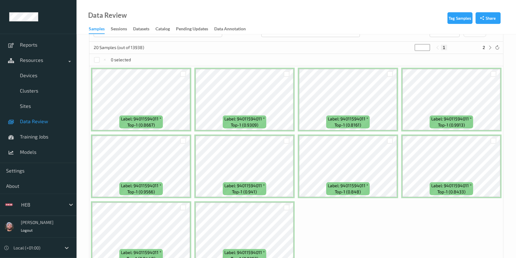
scroll to position [116, 0]
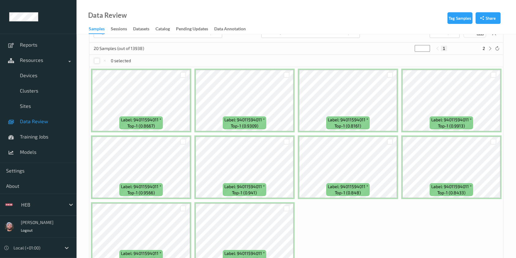
click at [95, 60] on div at bounding box center [97, 61] width 6 height 6
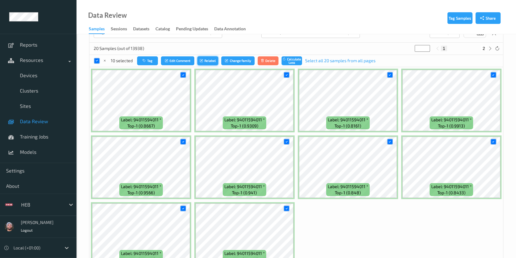
click at [202, 59] on icon "submit" at bounding box center [202, 61] width 5 height 4
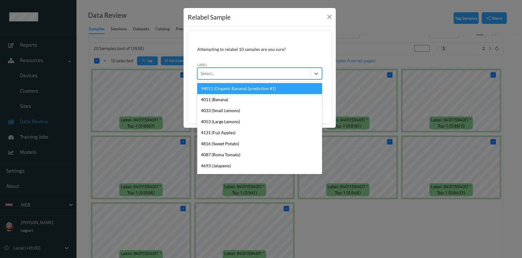
click at [236, 74] on div at bounding box center [254, 73] width 107 height 7
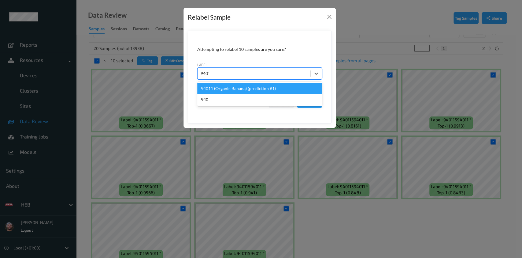
type input "94011"
click at [237, 92] on div "94011 (Organic Banana) (prediction #1)" at bounding box center [259, 88] width 125 height 11
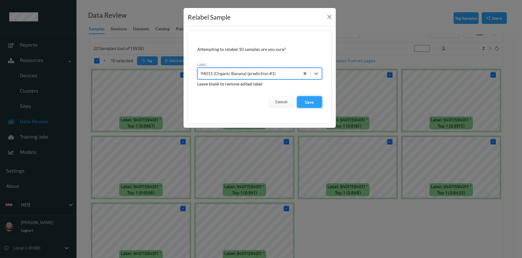
click at [305, 103] on button "Save" at bounding box center [309, 102] width 25 height 12
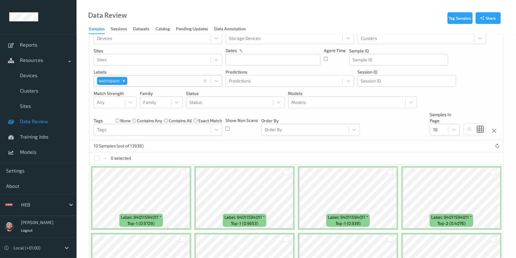
scroll to position [18, 0]
click at [437, 130] on div at bounding box center [439, 129] width 12 height 7
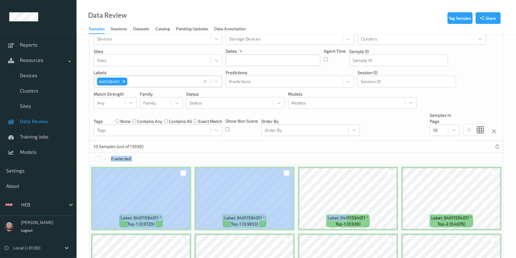
drag, startPoint x: 347, startPoint y: 218, endPoint x: 374, endPoint y: 151, distance: 71.7
click at [374, 151] on div "Devices Devices Storage Devices Storage Devices Clusters Clusters Sites Sites d…" at bounding box center [296, 199] width 414 height 355
click at [374, 151] on div "10 Samples (out of 13938)" at bounding box center [296, 146] width 414 height 12
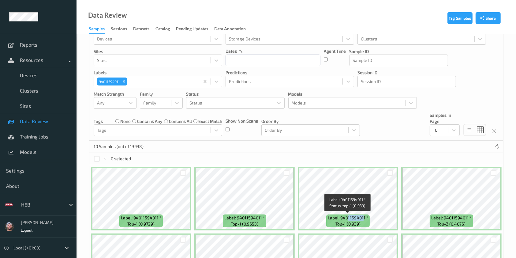
drag, startPoint x: 363, startPoint y: 217, endPoint x: 346, endPoint y: 219, distance: 17.0
click at [346, 219] on span "Label: 94011594011 *" at bounding box center [348, 218] width 40 height 6
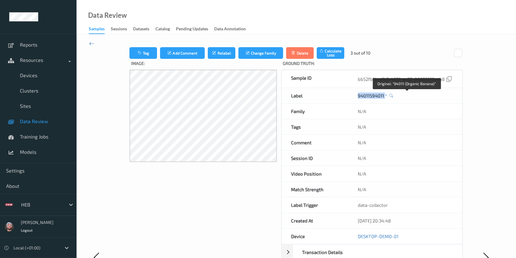
copy link "94011594011"
drag, startPoint x: 350, startPoint y: 98, endPoint x: 311, endPoint y: 102, distance: 39.4
click at [311, 102] on div "Label 94011594011 *" at bounding box center [372, 96] width 181 height 16
click at [92, 45] on icon at bounding box center [92, 43] width 6 height 7
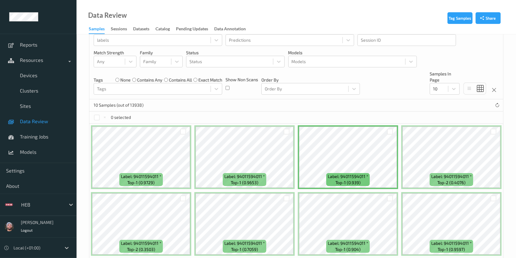
scroll to position [59, 0]
click at [434, 85] on div at bounding box center [439, 88] width 12 height 7
click at [445, 136] on span "100" at bounding box center [445, 137] width 7 height 6
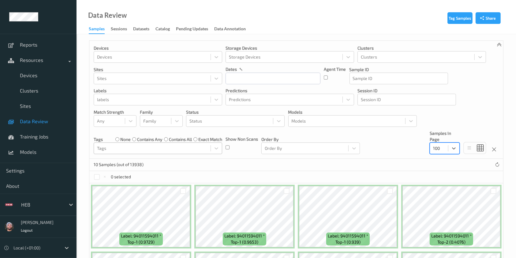
scroll to position [0, 0]
click at [139, 96] on div at bounding box center [152, 98] width 110 height 7
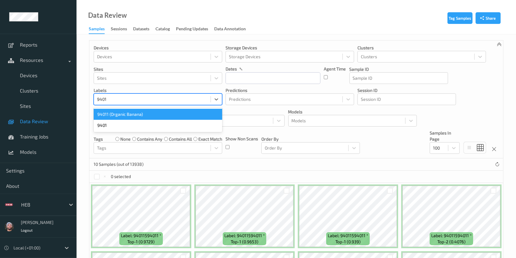
type input "94011"
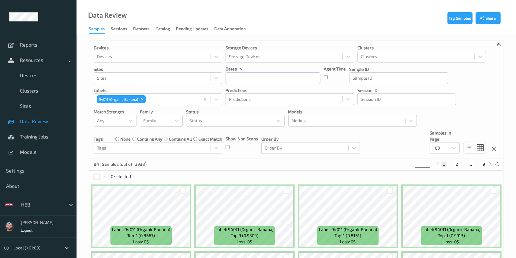
click at [98, 176] on div at bounding box center [97, 177] width 6 height 6
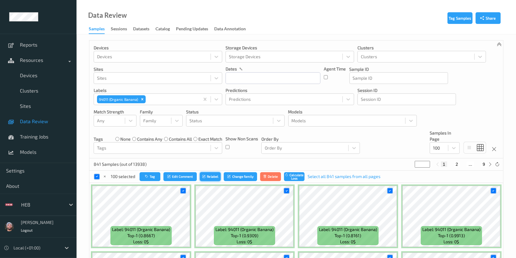
click at [209, 177] on button "Relabel" at bounding box center [210, 176] width 21 height 9
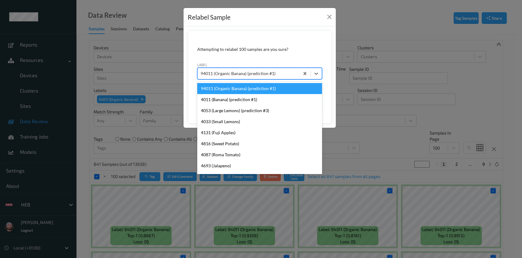
click at [223, 68] on div "94011 (Organic Banana) (prediction #1)" at bounding box center [259, 74] width 125 height 12
paste input "94011594011"
type input "94011594011"
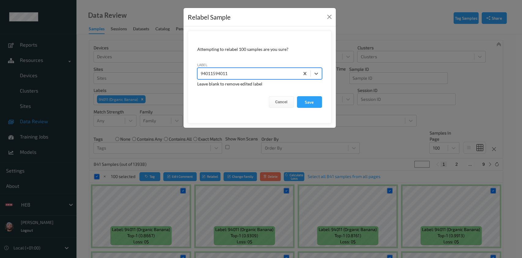
click at [297, 96] on button "Save" at bounding box center [309, 102] width 25 height 12
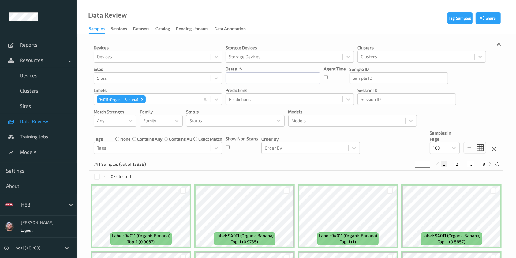
click at [35, 125] on link "Data Review" at bounding box center [38, 121] width 77 height 15
click at [142, 98] on icon "Remove 94011 (Organic Banana)" at bounding box center [142, 99] width 4 height 4
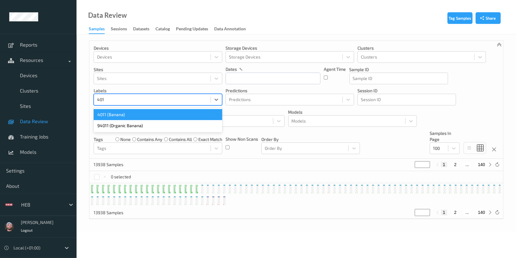
type input "4011"
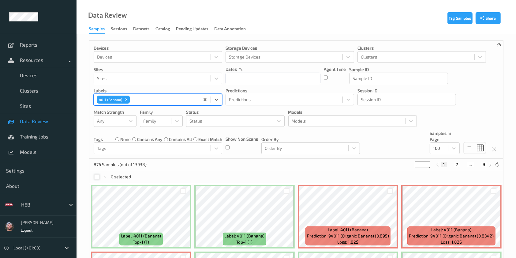
click at [95, 177] on div at bounding box center [97, 177] width 6 height 6
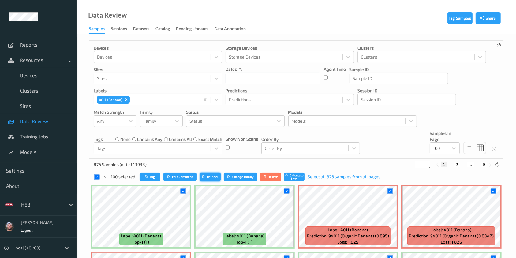
click at [205, 175] on icon "submit" at bounding box center [204, 177] width 5 height 4
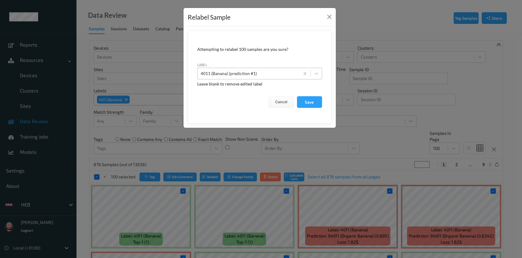
click at [258, 73] on div at bounding box center [249, 73] width 96 height 7
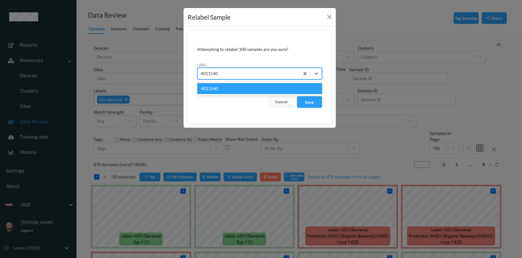
type input "401154011"
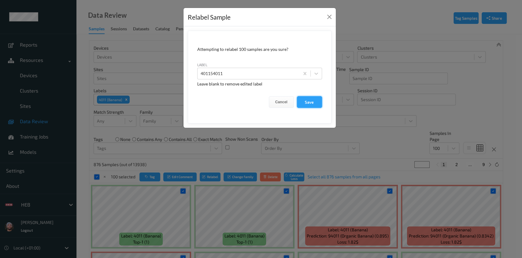
click at [304, 101] on button "Save" at bounding box center [309, 102] width 25 height 12
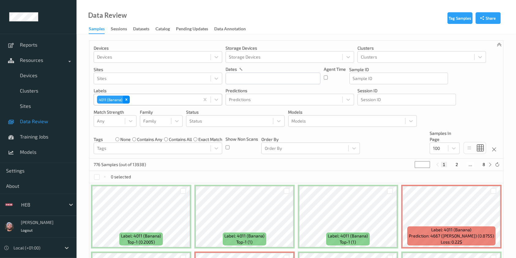
click at [124, 99] on icon "Remove 4011 (Banana)" at bounding box center [126, 99] width 4 height 4
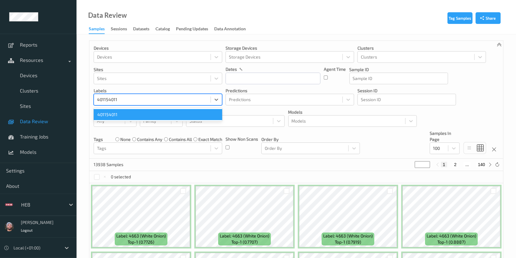
type input "4011540115"
type input "401154011"
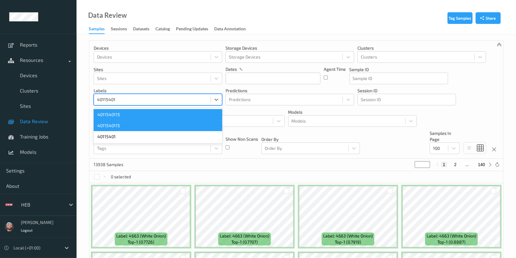
type input "401154011"
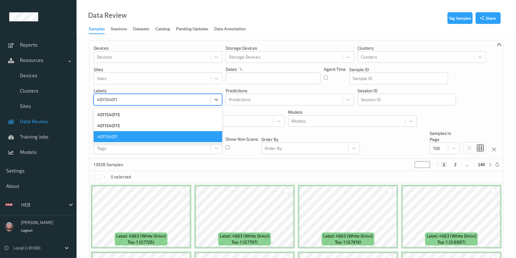
click at [121, 138] on div "401154011" at bounding box center [158, 136] width 129 height 11
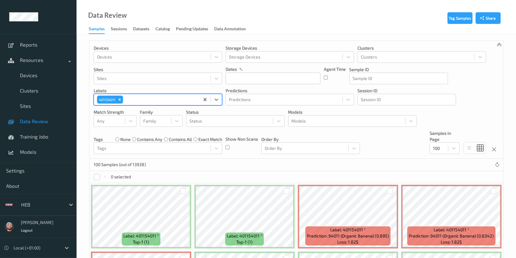
click at [95, 175] on div at bounding box center [97, 177] width 6 height 6
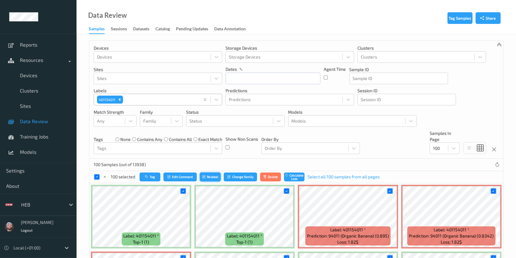
click at [206, 174] on button "Relabel" at bounding box center [210, 176] width 21 height 9
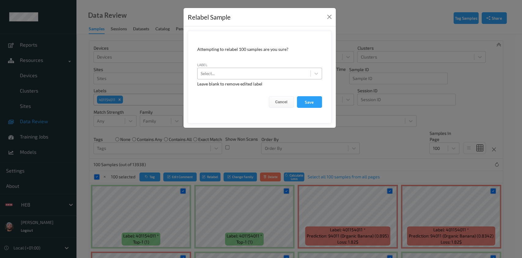
click at [237, 73] on div at bounding box center [254, 73] width 107 height 7
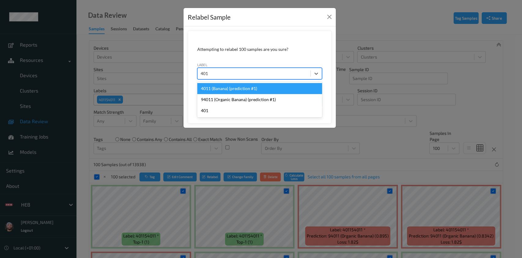
type input "4011"
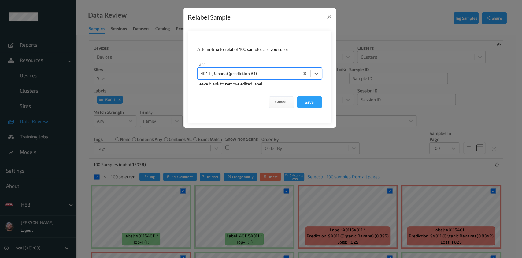
click at [297, 96] on button "Save" at bounding box center [309, 102] width 25 height 12
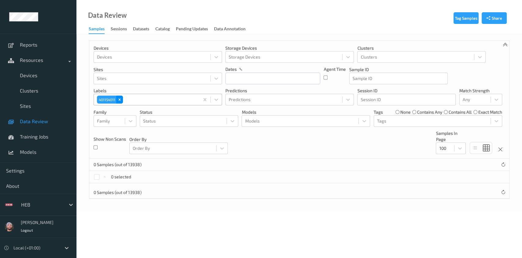
click at [121, 99] on icon "Remove 401154011" at bounding box center [120, 99] width 4 height 4
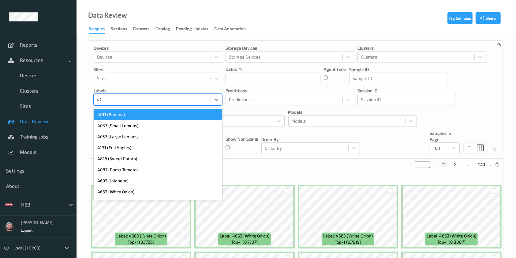
type input "4011"
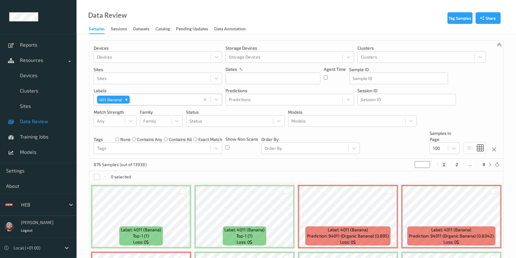
click at [95, 176] on div at bounding box center [97, 177] width 6 height 6
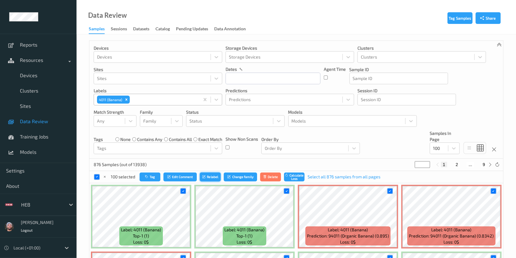
click at [210, 174] on button "Relabel" at bounding box center [210, 176] width 21 height 9
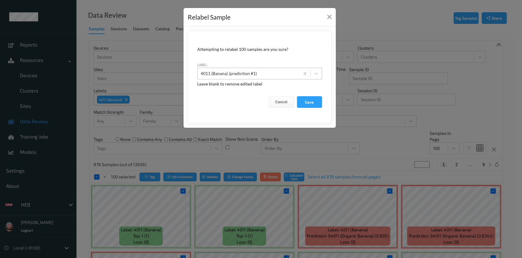
click at [240, 79] on div "4011 (Banana) (prediction #1)" at bounding box center [259, 74] width 125 height 12
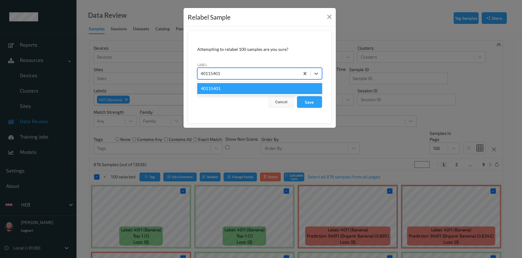
type input "401154011"
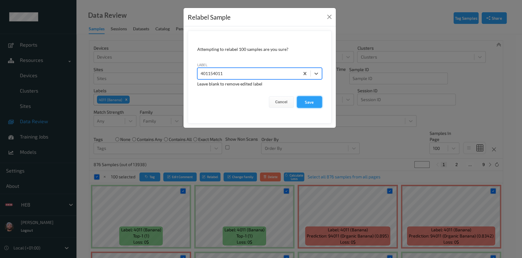
click at [299, 103] on button "Save" at bounding box center [309, 102] width 25 height 12
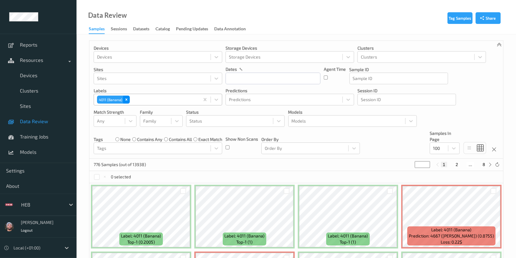
click at [129, 102] on div "Remove 4011 (Banana)" at bounding box center [126, 99] width 7 height 8
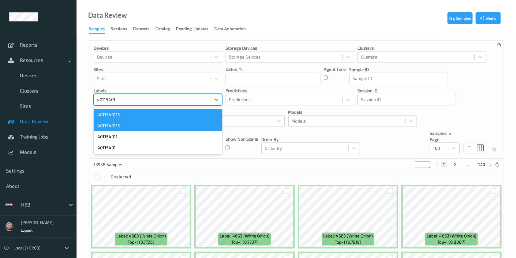
type input "401154011"
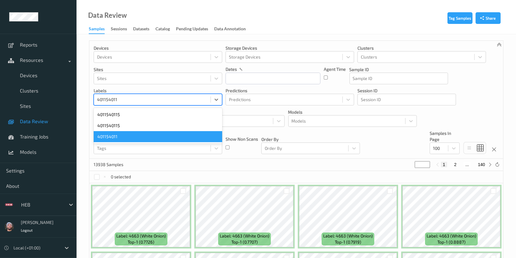
click at [124, 133] on div "401154011" at bounding box center [158, 136] width 129 height 11
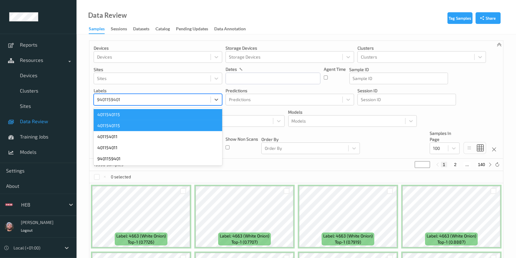
type input "94011594011"
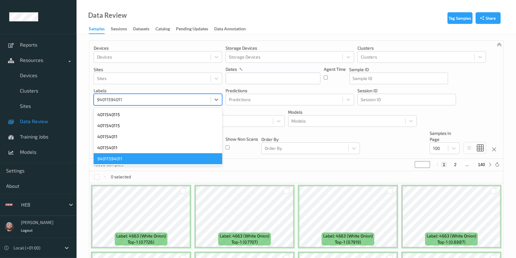
click at [105, 159] on div "94011594011" at bounding box center [158, 158] width 129 height 11
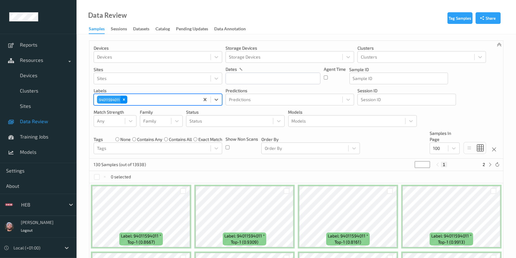
click at [125, 100] on icon "Remove 94011594011" at bounding box center [124, 99] width 4 height 4
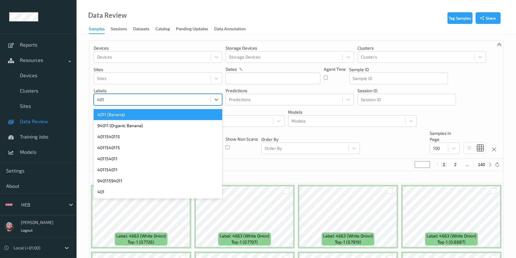
type input "4011"
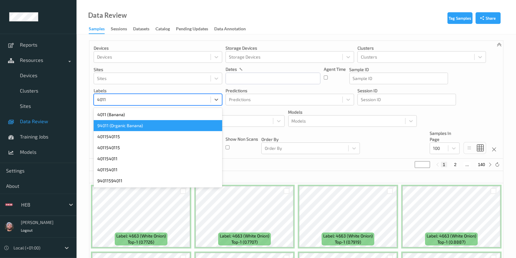
click at [118, 128] on div "94011 (Organic Banana)" at bounding box center [158, 125] width 129 height 11
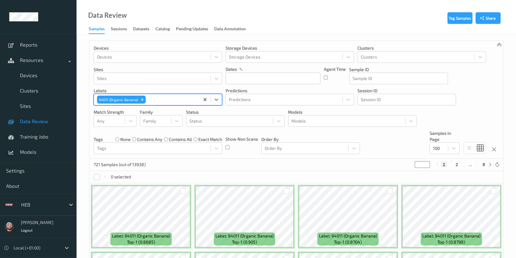
click at [96, 175] on div at bounding box center [97, 177] width 6 height 6
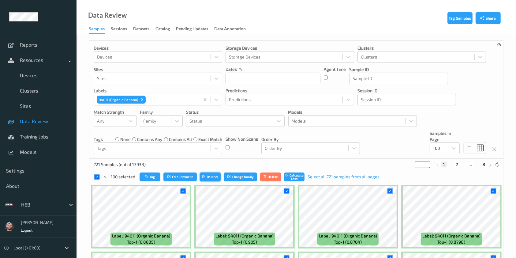
click at [211, 173] on button "Relabel" at bounding box center [210, 176] width 21 height 9
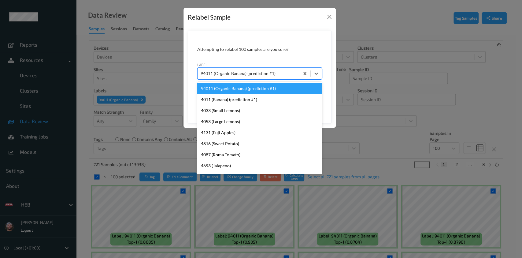
click at [237, 73] on div at bounding box center [249, 73] width 96 height 7
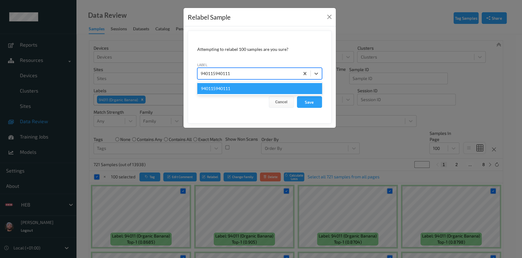
type input "94011594011"
click at [235, 90] on div "94011594011" at bounding box center [259, 88] width 125 height 11
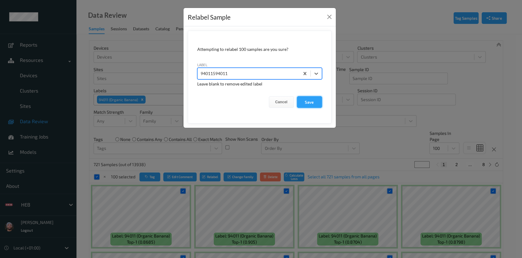
click at [304, 101] on button "Save" at bounding box center [309, 102] width 25 height 12
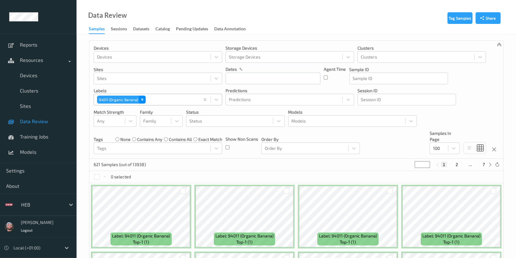
click at [142, 101] on icon "Remove 94011 (Organic Banana)" at bounding box center [142, 99] width 4 height 4
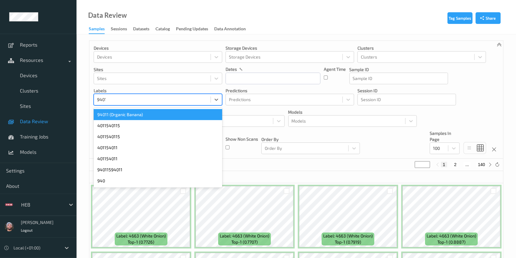
type input "94011"
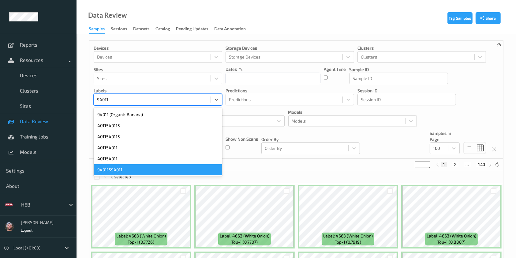
click at [135, 169] on div "94011594011" at bounding box center [158, 169] width 129 height 11
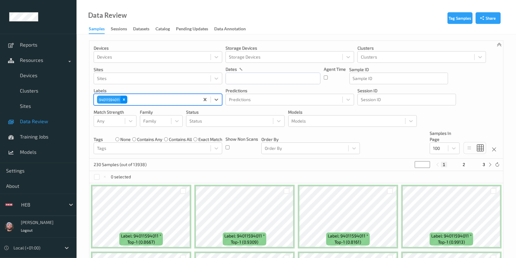
click at [124, 101] on icon "Remove 94011594011" at bounding box center [124, 99] width 4 height 4
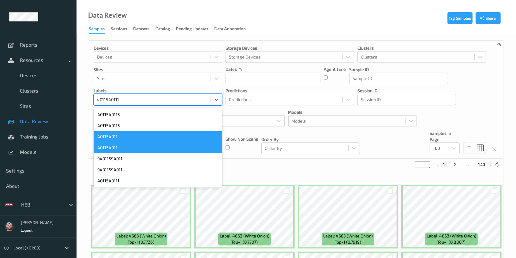
type input "401154011"
click at [122, 138] on div "401154011" at bounding box center [158, 136] width 129 height 11
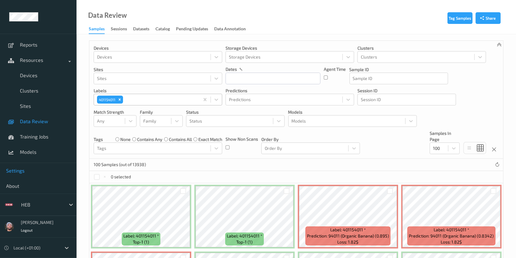
click at [25, 170] on span "Settings" at bounding box center [38, 170] width 64 height 6
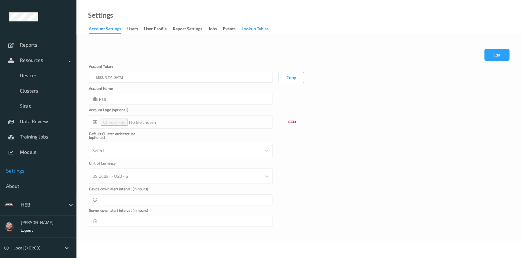
click at [245, 28] on div "Lookup Tables" at bounding box center [255, 30] width 27 height 8
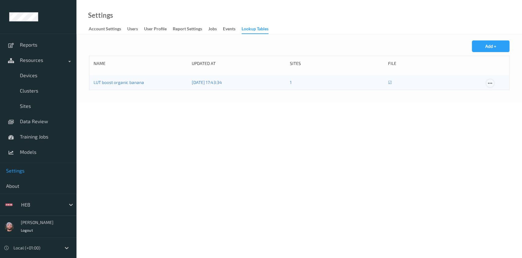
click at [492, 84] on icon at bounding box center [490, 83] width 5 height 6
click at [499, 104] on div "Delete" at bounding box center [502, 105] width 11 height 6
click at [490, 47] on button "Add +" at bounding box center [491, 46] width 38 height 12
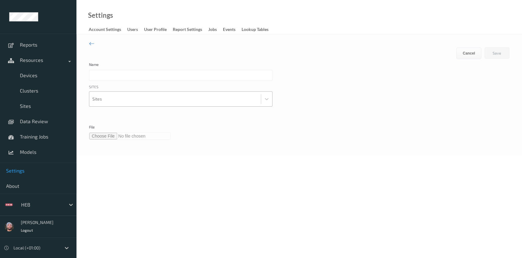
click at [113, 99] on div at bounding box center [175, 99] width 166 height 12
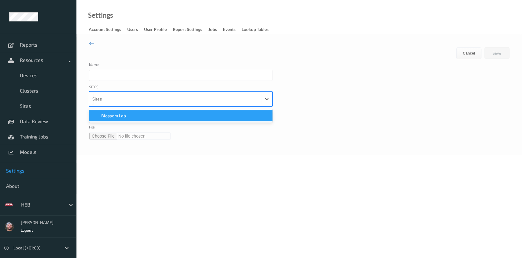
click at [115, 113] on span "Blossom Lab" at bounding box center [113, 116] width 25 height 6
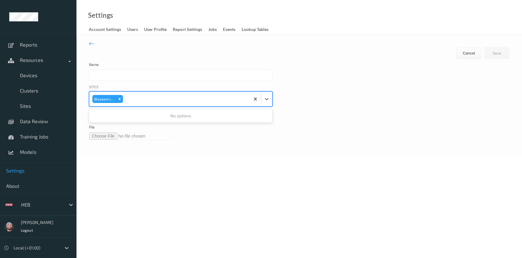
click at [105, 71] on input "text" at bounding box center [181, 75] width 184 height 11
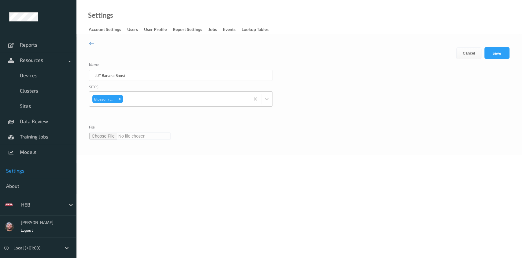
type input "LUT Banana Boost"
click at [104, 132] on label "File" at bounding box center [119, 128] width 61 height 7
click at [108, 137] on input "file" at bounding box center [130, 135] width 82 height 7
type input "**********"
click at [497, 51] on button "Save" at bounding box center [497, 53] width 25 height 12
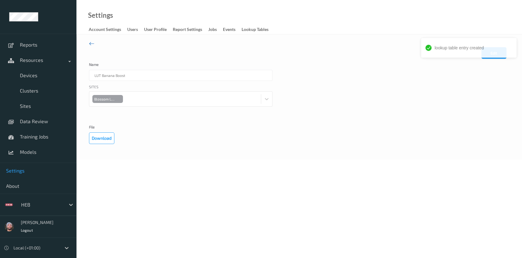
click at [90, 43] on icon at bounding box center [92, 43] width 6 height 7
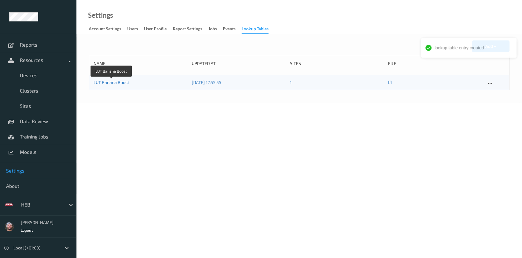
click at [123, 81] on link "LUT Banana Boost" at bounding box center [111, 82] width 35 height 5
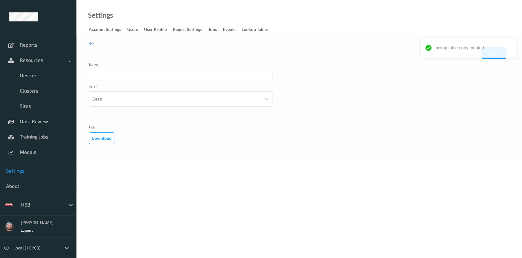
type input "LUT Banana Boost"
click at [100, 133] on button "Download" at bounding box center [101, 138] width 25 height 12
click at [92, 43] on icon at bounding box center [92, 43] width 6 height 7
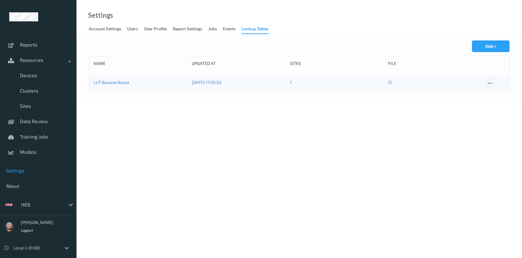
click at [491, 83] on icon at bounding box center [490, 83] width 5 height 6
click at [497, 102] on div "Delete" at bounding box center [503, 105] width 32 height 12
click at [484, 44] on button "Add +" at bounding box center [491, 46] width 38 height 12
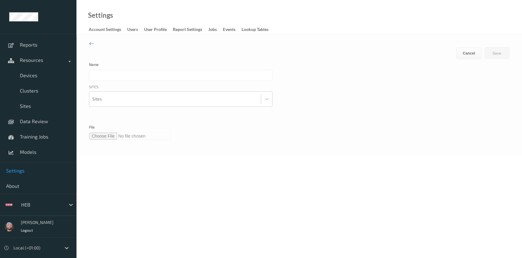
click at [119, 74] on input "text" at bounding box center [181, 75] width 184 height 11
type input "Banana Boosting"
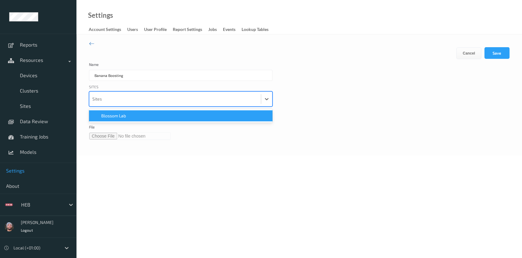
click at [119, 96] on div at bounding box center [175, 99] width 166 height 12
click at [128, 119] on div "Blossom Lab" at bounding box center [181, 115] width 184 height 11
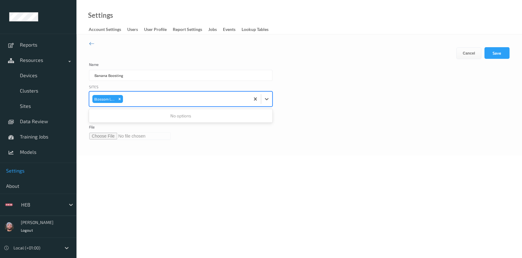
click at [105, 137] on input "file" at bounding box center [130, 135] width 82 height 7
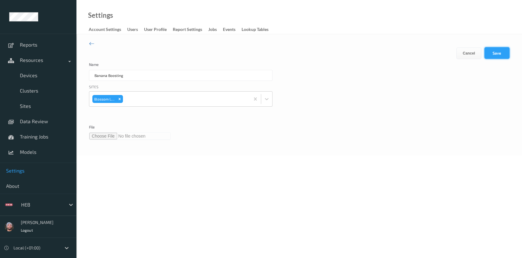
click at [500, 51] on button "Save" at bounding box center [497, 53] width 25 height 12
click at [105, 139] on input "file" at bounding box center [130, 137] width 82 height 7
click at [492, 55] on button "Save" at bounding box center [497, 53] width 25 height 12
click at [104, 141] on input "file" at bounding box center [130, 137] width 82 height 7
type input "**********"
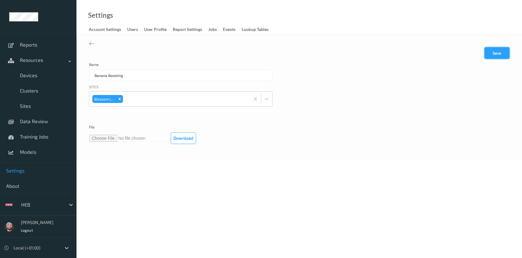
click at [489, 53] on button "Save" at bounding box center [497, 53] width 25 height 12
click at [91, 43] on icon at bounding box center [92, 43] width 6 height 7
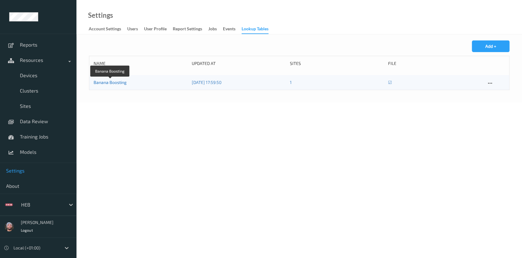
click at [123, 84] on div "Banana Boosting" at bounding box center [141, 82] width 94 height 6
click at [489, 83] on icon at bounding box center [490, 83] width 5 height 6
click at [493, 90] on div at bounding box center [493, 93] width 5 height 6
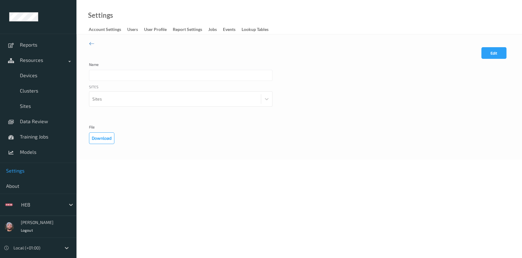
type input "Banana Boosting"
click at [104, 129] on label "File" at bounding box center [119, 128] width 61 height 7
click at [104, 133] on button "Download" at bounding box center [101, 138] width 25 height 12
click at [39, 199] on div "HEB" at bounding box center [47, 205] width 58 height 12
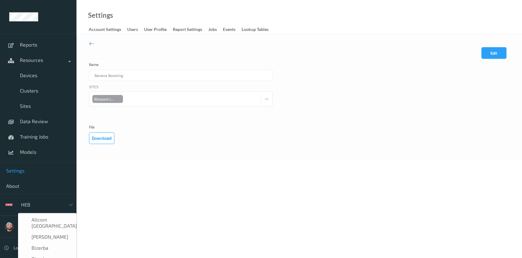
scroll to position [89, 0]
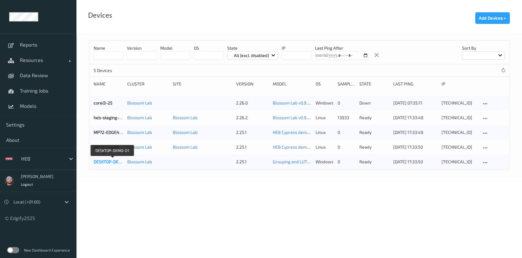
click at [110, 163] on link "DESKTOP-DEMO-01" at bounding box center [112, 161] width 37 height 5
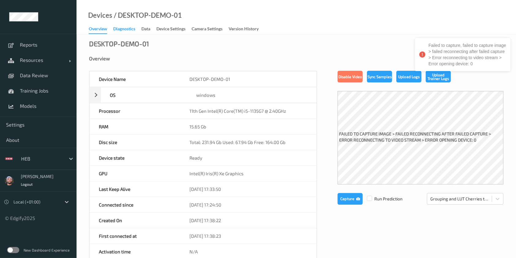
click at [119, 30] on div "Diagnostics" at bounding box center [124, 30] width 22 height 8
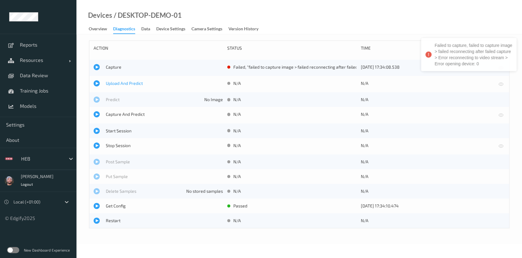
click at [130, 82] on span "Upload And Predict" at bounding box center [164, 83] width 117 height 6
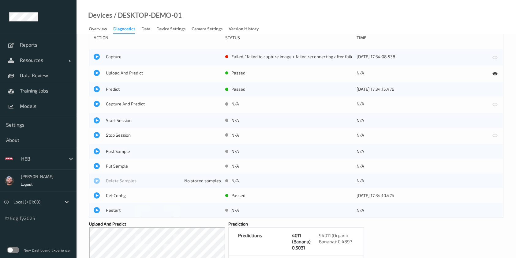
scroll to position [105, 0]
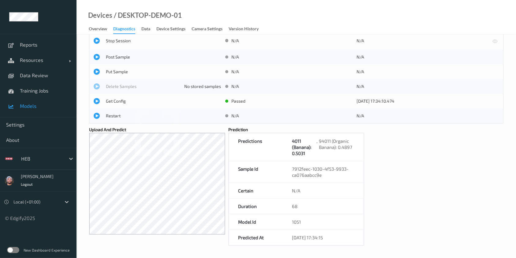
click at [44, 109] on link "Models" at bounding box center [38, 105] width 77 height 15
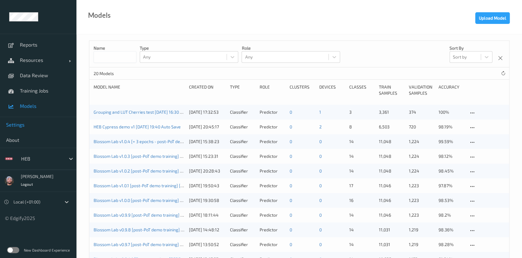
click at [32, 118] on link "Settings" at bounding box center [38, 124] width 77 height 15
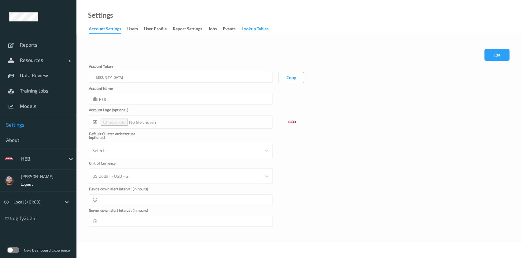
click at [252, 32] on div "Lookup Tables" at bounding box center [255, 30] width 27 height 8
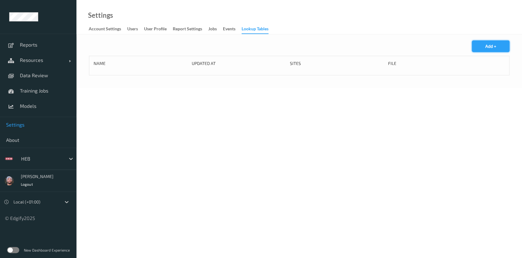
click at [500, 45] on button "Add +" at bounding box center [491, 46] width 38 height 12
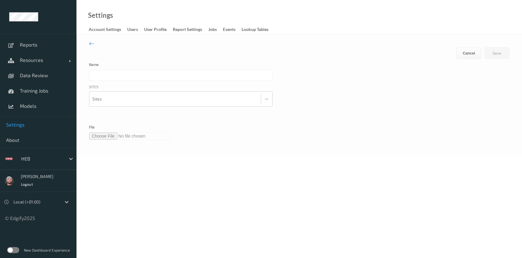
click at [47, 155] on div at bounding box center [41, 158] width 41 height 7
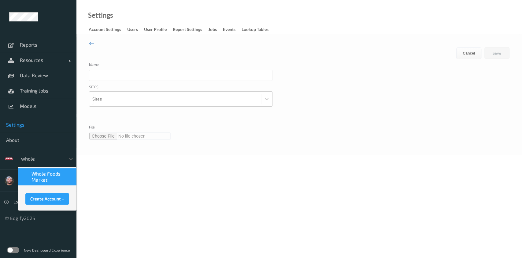
type input "whole"
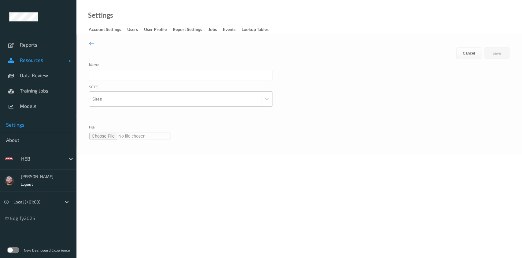
click at [31, 62] on span "Resources" at bounding box center [44, 60] width 49 height 6
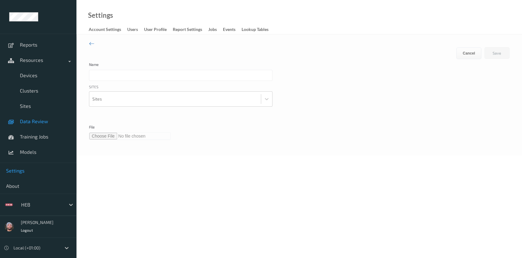
click at [35, 114] on link "Data Review" at bounding box center [38, 121] width 77 height 15
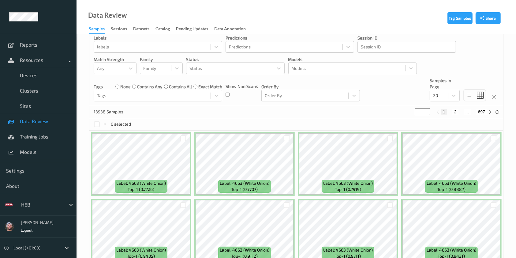
scroll to position [53, 0]
click at [50, 142] on link "Training Jobs" at bounding box center [38, 136] width 77 height 15
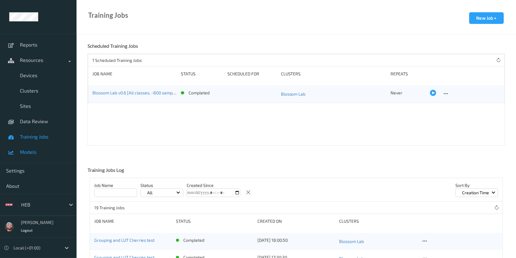
click at [45, 148] on link "Models" at bounding box center [38, 151] width 77 height 15
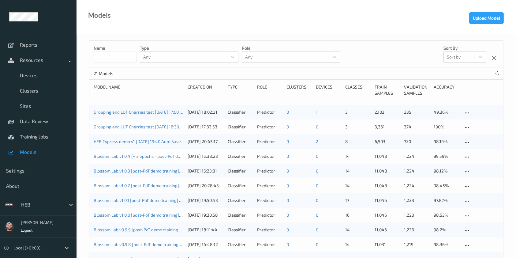
click at [146, 114] on div "Grouping and LUT Cherries test 2025-08-15 17:00 Auto Save" at bounding box center [139, 112] width 90 height 6
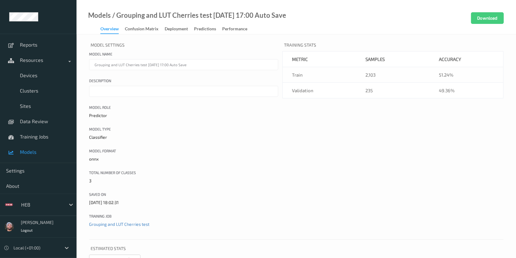
scroll to position [23, 0]
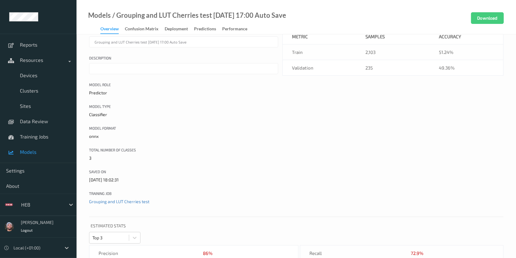
click at [173, 35] on div "Model name Grouping and LUT Cherries test 2025-08-15 17:00 Auto Save" at bounding box center [183, 37] width 189 height 19
click at [162, 32] on link "Confusion matrix" at bounding box center [145, 29] width 40 height 9
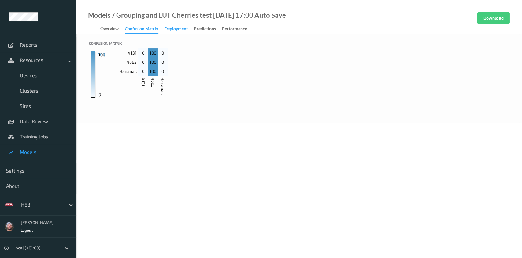
click at [169, 31] on div "Deployment" at bounding box center [176, 30] width 23 height 8
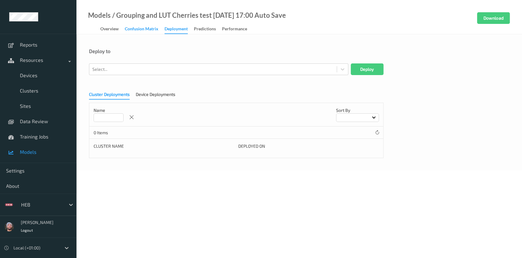
click at [144, 31] on div "Confusion matrix" at bounding box center [142, 30] width 34 height 8
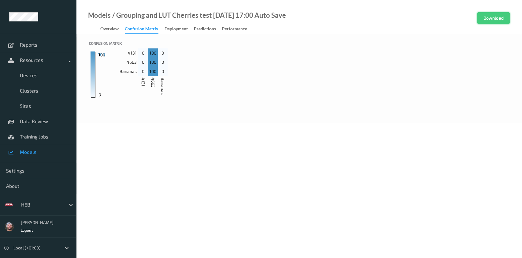
click at [484, 18] on button "Download" at bounding box center [493, 18] width 33 height 12
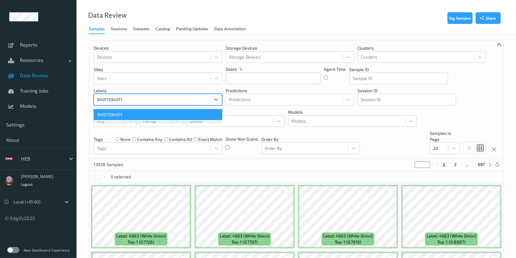
click at [142, 111] on div "94011594011" at bounding box center [158, 114] width 129 height 11
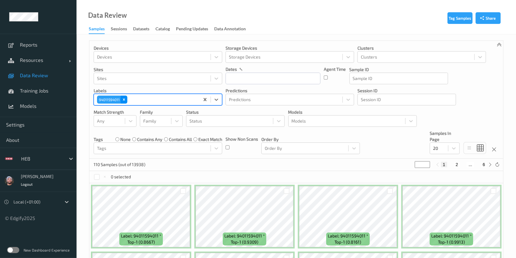
click at [124, 101] on icon "Remove 94011594011" at bounding box center [124, 99] width 4 height 4
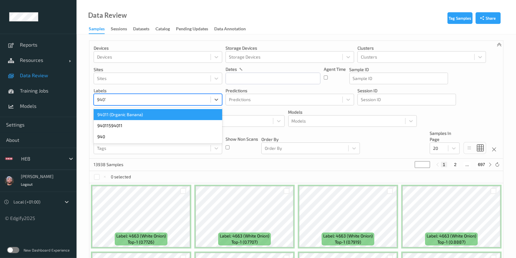
type input "94011"
click at [126, 109] on div "94011 (Organic Banana)" at bounding box center [158, 114] width 129 height 11
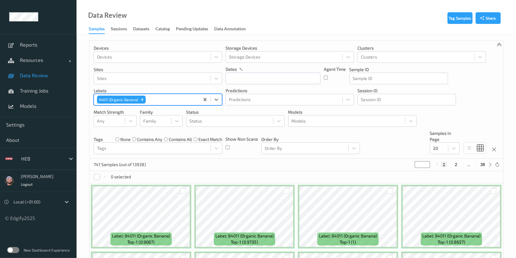
click at [95, 176] on div at bounding box center [97, 177] width 6 height 6
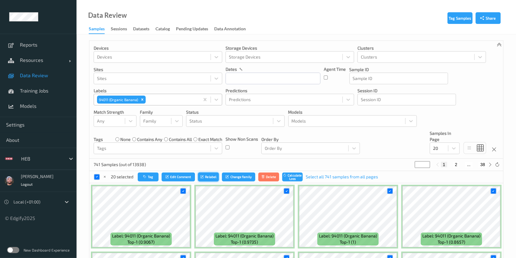
click at [202, 175] on icon "submit" at bounding box center [202, 177] width 5 height 4
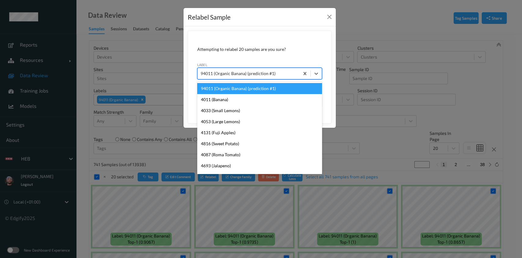
click at [220, 78] on div "94011 (Organic Banana) (prediction #1)" at bounding box center [249, 74] width 102 height 10
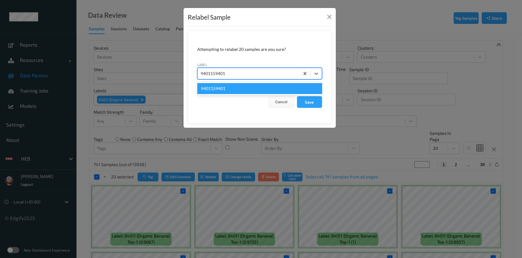
type input "94011594011"
click at [231, 91] on div "94011594011" at bounding box center [259, 88] width 125 height 11
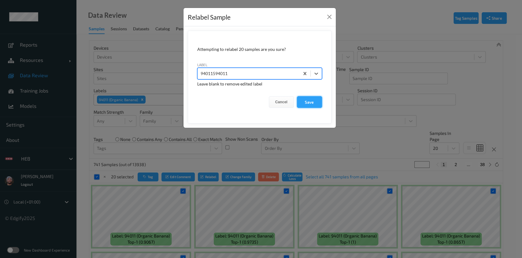
click at [301, 100] on button "Save" at bounding box center [309, 102] width 25 height 12
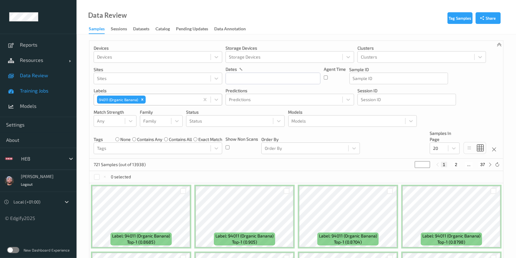
click at [37, 94] on link "Training Jobs" at bounding box center [38, 90] width 77 height 15
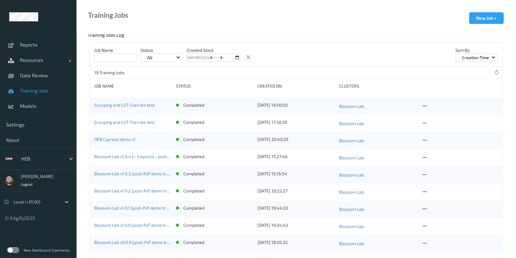
scroll to position [147, 0]
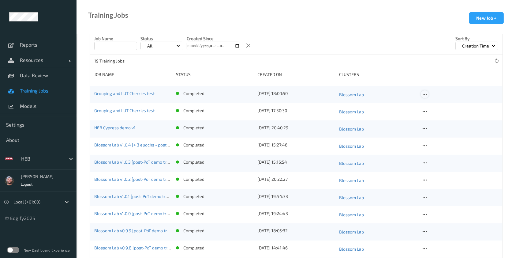
click at [425, 92] on icon at bounding box center [424, 95] width 5 height 6
click at [438, 113] on div "Copy Job" at bounding box center [439, 115] width 15 height 6
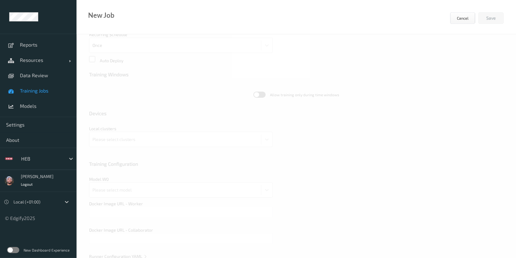
type input "Grouping and LUT Cherries test"
type textarea "**********"
type input "edgify/edgify-worker-cuda:2.5.20"
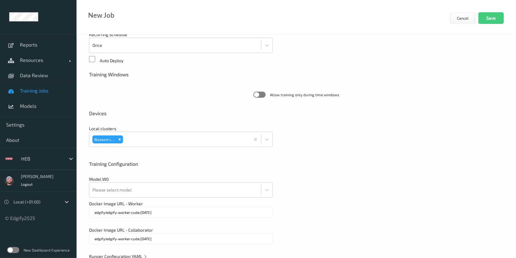
scroll to position [163, 0]
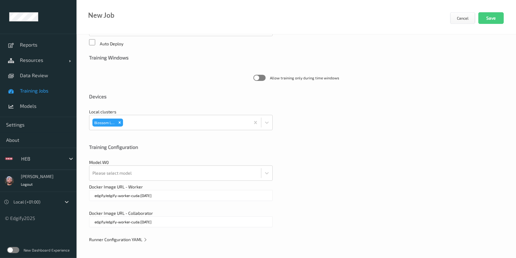
click at [120, 237] on span "Runner Configuration YAML" at bounding box center [118, 239] width 58 height 5
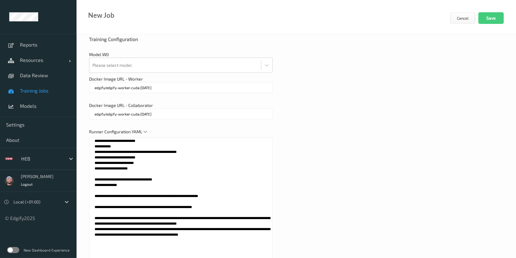
scroll to position [272, 0]
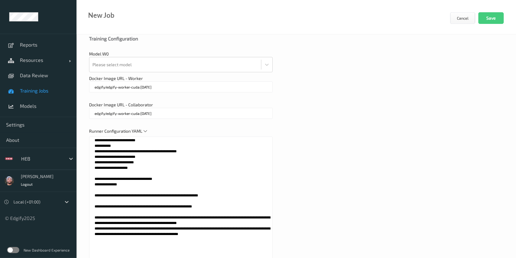
click at [142, 206] on textarea "**********" at bounding box center [181, 212] width 184 height 153
paste textarea
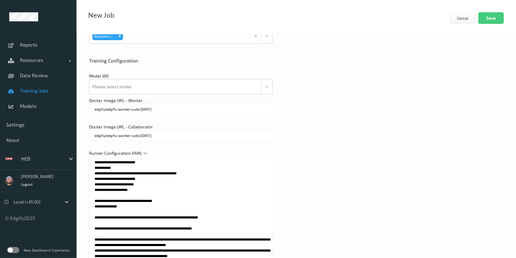
scroll to position [249, 0]
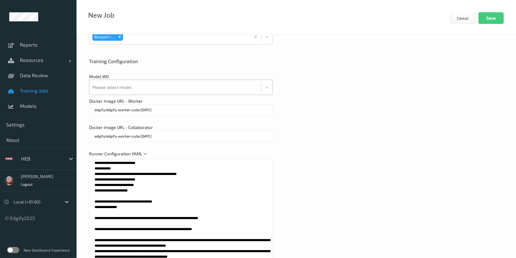
type textarea "**********"
click at [188, 86] on div at bounding box center [175, 87] width 166 height 12
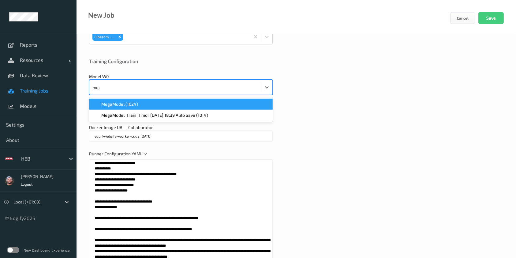
type input "mega"
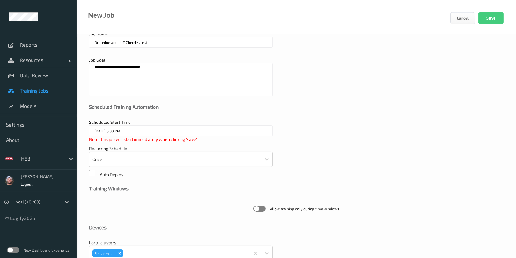
scroll to position [0, 0]
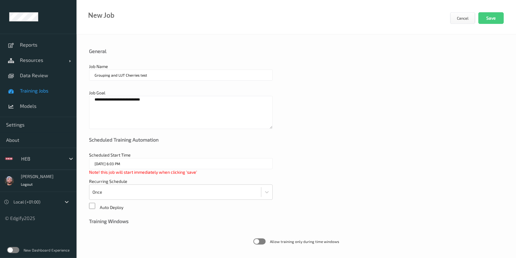
click at [178, 72] on input "Grouping and LUT Cherries test" at bounding box center [181, 74] width 184 height 11
click at [491, 17] on button "Save" at bounding box center [490, 18] width 25 height 12
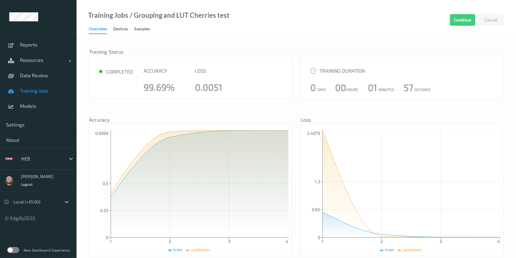
click at [50, 90] on span "Training Jobs" at bounding box center [45, 91] width 50 height 6
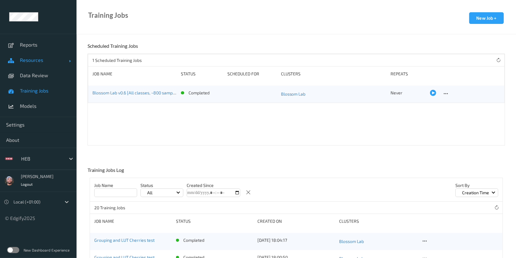
click at [35, 56] on link "Resources" at bounding box center [38, 59] width 77 height 15
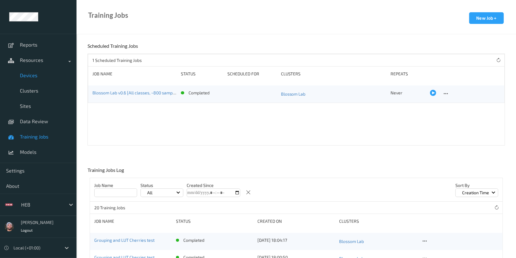
click at [37, 71] on link "Devices" at bounding box center [38, 75] width 77 height 15
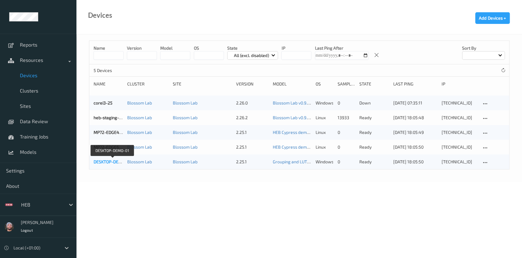
click at [110, 161] on link "DESKTOP-DEMO-01" at bounding box center [112, 161] width 37 height 5
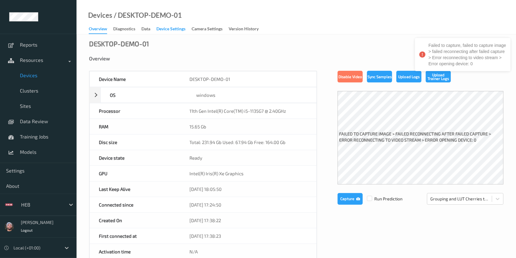
click at [178, 33] on div "Device Settings" at bounding box center [170, 30] width 29 height 8
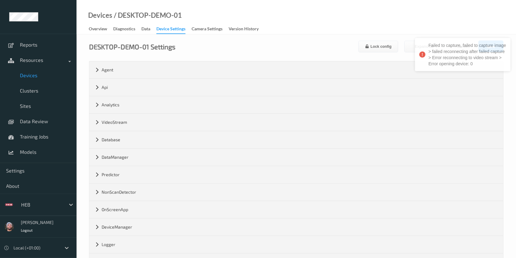
click at [479, 27] on div "Devices / DESKTOP-DEMO-01 Overview Diagnostics Data Device Settings Camera Sett…" at bounding box center [296, 17] width 439 height 34
click at [433, 47] on div "Failed to capture, failed to capture image > failed reconnecting after failed c…" at bounding box center [463, 57] width 98 height 40
click at [421, 47] on button "Expand all" at bounding box center [424, 47] width 40 height 12
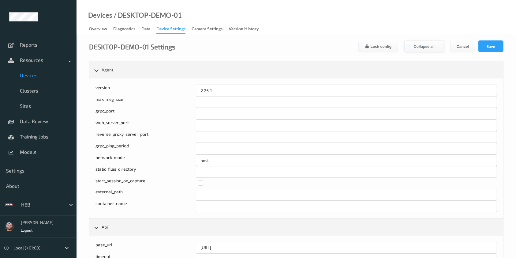
scroll to position [1537, 0]
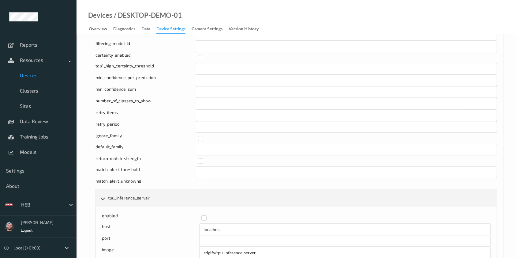
click at [200, 136] on label at bounding box center [345, 136] width 295 height 0
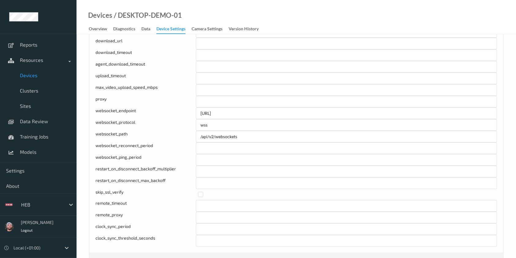
scroll to position [0, 0]
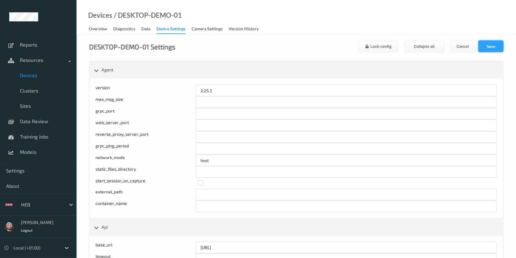
click at [487, 44] on button "Save" at bounding box center [490, 46] width 25 height 12
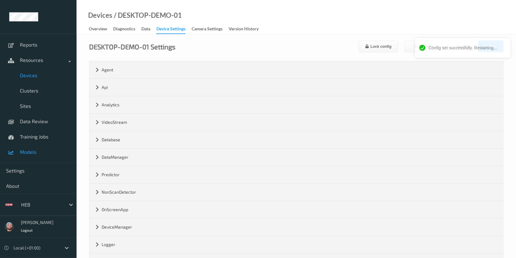
click at [27, 151] on span "Models" at bounding box center [45, 152] width 50 height 6
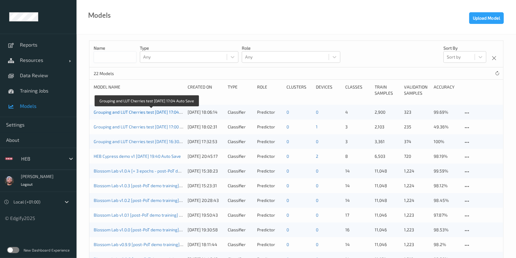
click at [158, 112] on link "Grouping and LUT Cherries test [DATE] 17:04 Auto Save" at bounding box center [147, 111] width 106 height 5
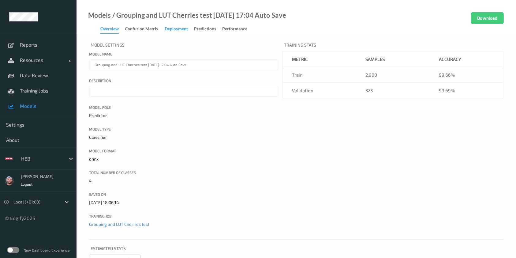
click at [174, 29] on div "Deployment" at bounding box center [176, 30] width 23 height 8
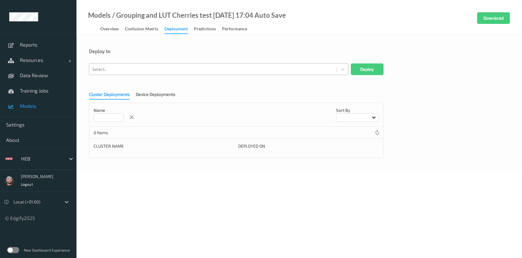
click at [147, 63] on div "Select..." at bounding box center [219, 69] width 260 height 12
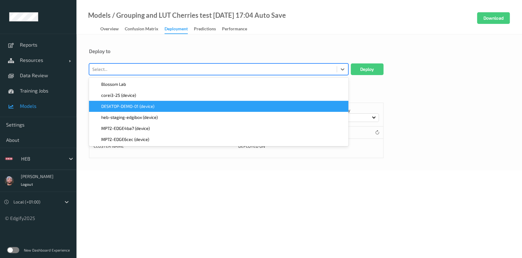
click at [141, 106] on span "DESKTOP-DEMO-01 (device)" at bounding box center [127, 106] width 53 height 6
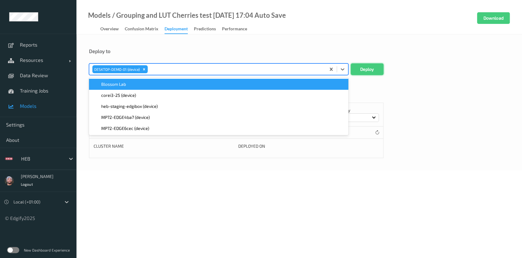
click at [367, 72] on button "Deploy" at bounding box center [367, 69] width 33 height 12
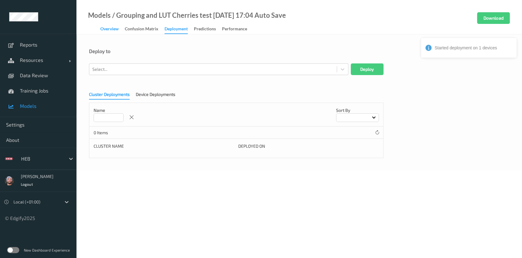
click at [111, 32] on div "Overview" at bounding box center [109, 30] width 18 height 8
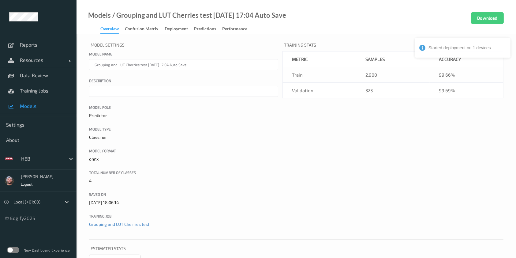
click at [169, 35] on div "Model Settings Model name Grouping and LUT Cherries test [DATE] 17:04 Auto Save…" at bounding box center [296, 230] width 439 height 392
click at [170, 27] on div "Deployment" at bounding box center [176, 30] width 23 height 8
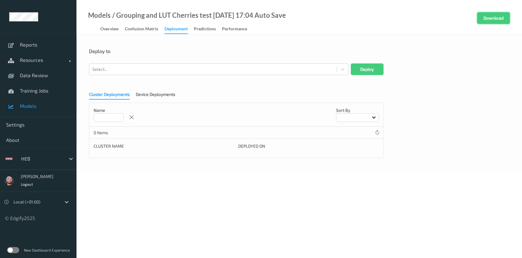
click at [488, 16] on button "Download" at bounding box center [493, 18] width 33 height 12
click at [148, 33] on div "Confusion matrix" at bounding box center [142, 30] width 34 height 8
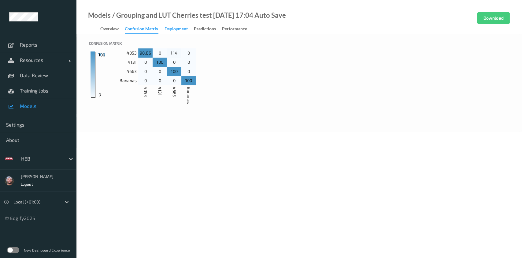
click at [178, 30] on div "Deployment" at bounding box center [176, 30] width 23 height 8
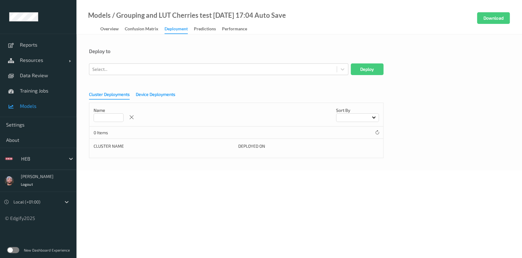
click at [157, 95] on div "Device Deployments" at bounding box center [155, 95] width 39 height 8
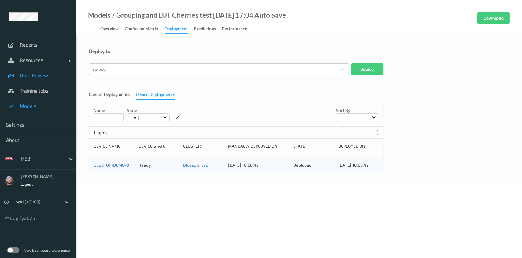
click at [47, 74] on span "Data Review" at bounding box center [45, 75] width 50 height 6
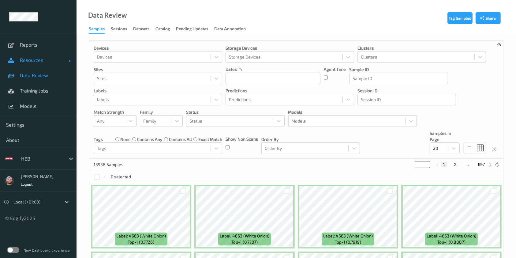
click at [53, 67] on link "Resources" at bounding box center [38, 59] width 77 height 15
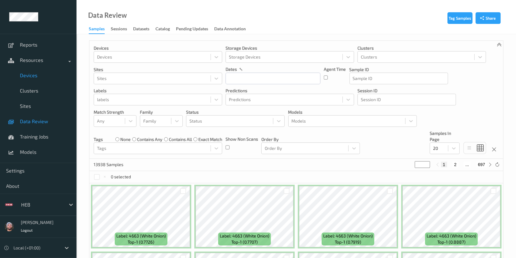
click at [52, 69] on link "Devices" at bounding box center [38, 75] width 77 height 15
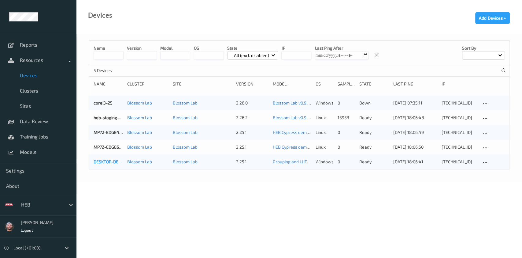
click at [110, 161] on link "DESKTOP-DEMO-01" at bounding box center [112, 161] width 37 height 5
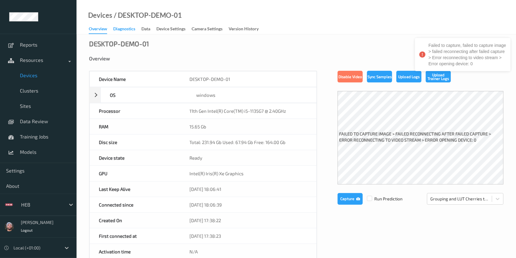
click at [131, 26] on div "Diagnostics" at bounding box center [124, 30] width 22 height 8
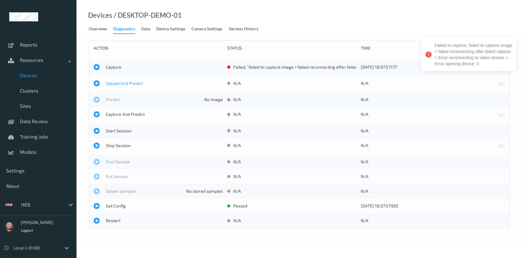
click at [119, 86] on span "Upload And Predict" at bounding box center [164, 83] width 117 height 6
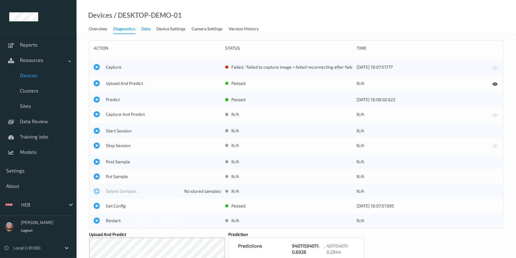
click at [144, 28] on div "Data" at bounding box center [145, 30] width 9 height 8
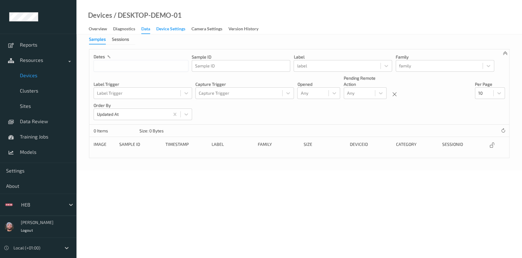
click at [164, 29] on div "Device Settings" at bounding box center [170, 30] width 29 height 8
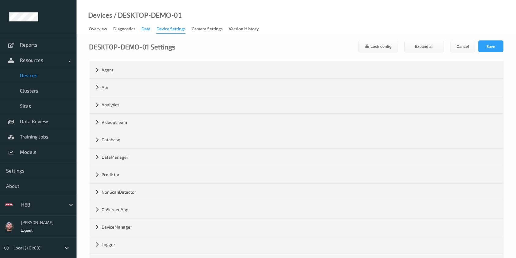
click at [144, 30] on div "Data" at bounding box center [145, 30] width 9 height 8
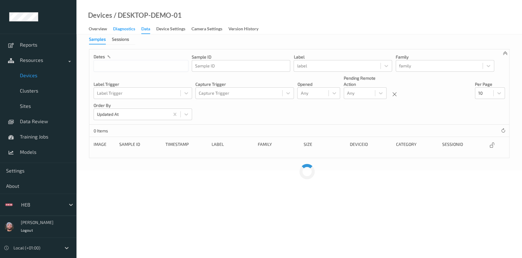
click at [128, 31] on div "Diagnostics" at bounding box center [124, 30] width 22 height 8
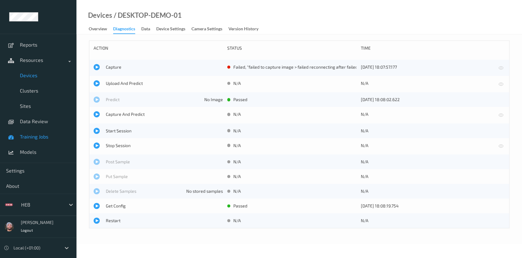
click at [49, 134] on span "Training Jobs" at bounding box center [45, 136] width 50 height 6
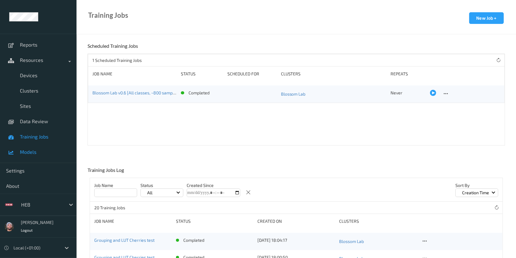
click at [37, 155] on link "Models" at bounding box center [38, 151] width 77 height 15
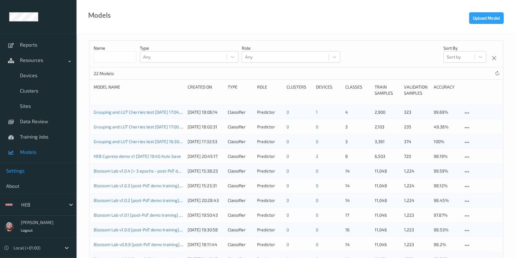
click at [43, 176] on link "Settings" at bounding box center [38, 170] width 77 height 15
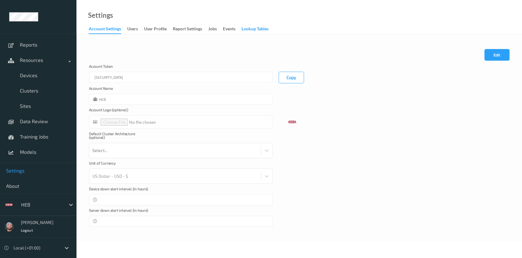
click at [244, 27] on div "Lookup Tables" at bounding box center [255, 30] width 27 height 8
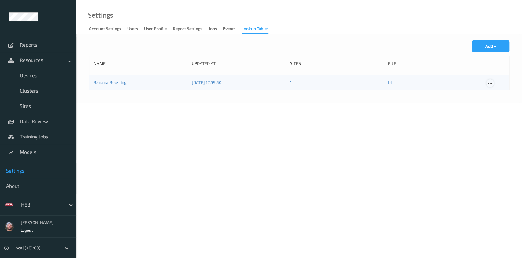
click at [489, 82] on icon at bounding box center [490, 83] width 5 height 6
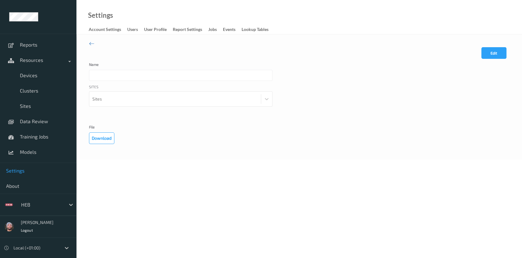
type input "Banana Boosting"
click at [108, 136] on button "Download" at bounding box center [101, 138] width 25 height 12
click at [492, 50] on button "Edit" at bounding box center [494, 53] width 25 height 12
click at [112, 139] on input "file" at bounding box center [130, 135] width 82 height 7
type input "**********"
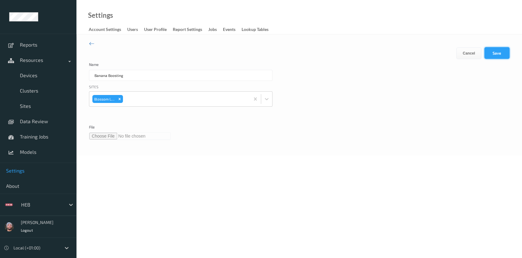
click at [487, 50] on button "Save" at bounding box center [497, 53] width 25 height 12
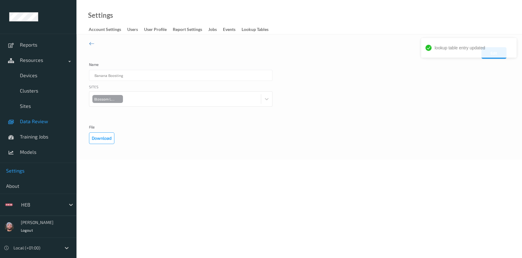
click at [36, 120] on span "Data Review" at bounding box center [45, 121] width 50 height 6
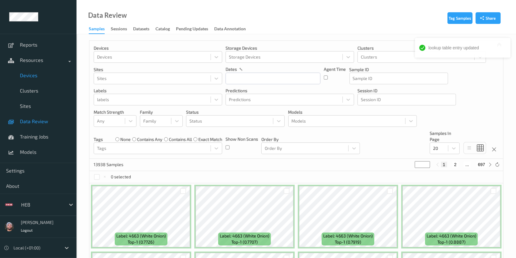
click at [49, 77] on span "Devices" at bounding box center [45, 75] width 50 height 6
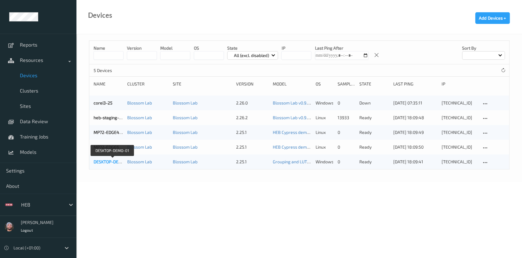
click at [104, 161] on link "DESKTOP-DEMO-01" at bounding box center [112, 161] width 37 height 5
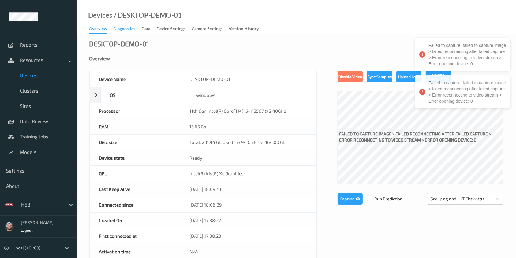
click at [126, 28] on div "Diagnostics" at bounding box center [124, 30] width 22 height 8
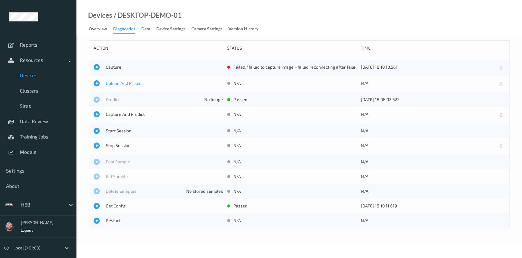
click at [123, 83] on span "Upload And Predict" at bounding box center [164, 83] width 117 height 6
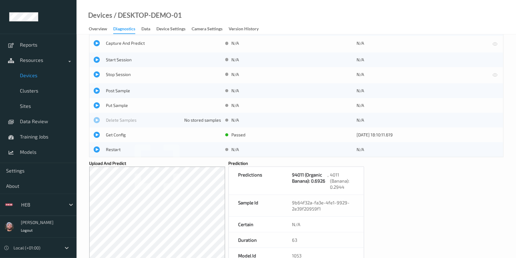
scroll to position [105, 0]
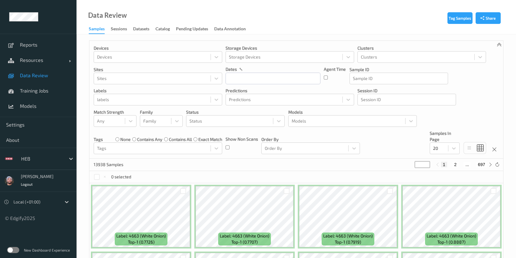
scroll to position [78, 0]
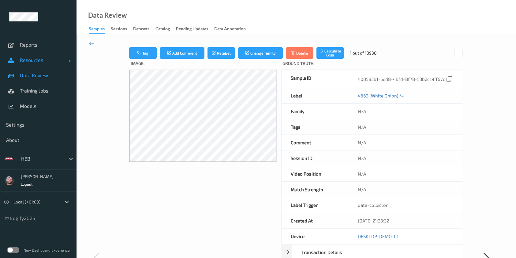
click at [16, 62] on span at bounding box center [11, 60] width 11 height 11
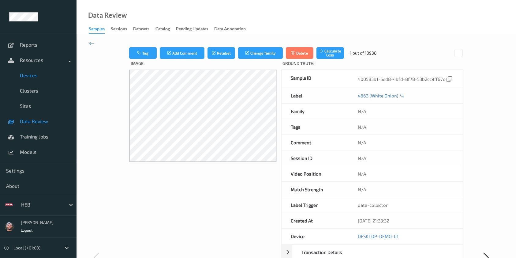
click at [29, 75] on span "Devices" at bounding box center [45, 75] width 50 height 6
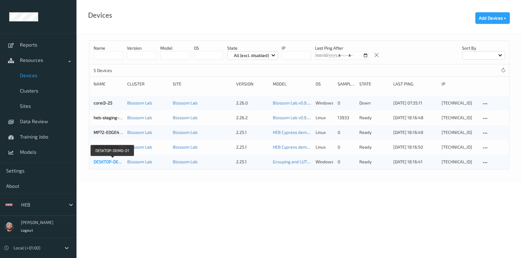
click at [104, 162] on link "DESKTOP-DEMO-01" at bounding box center [112, 161] width 37 height 5
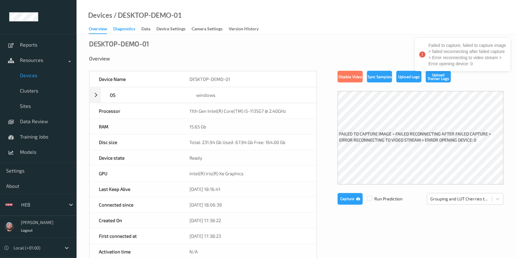
click at [128, 30] on div "Diagnostics" at bounding box center [124, 30] width 22 height 8
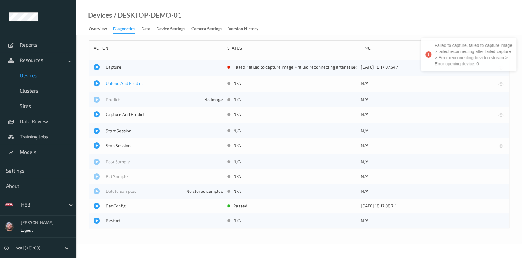
click at [120, 80] on span "Upload And Predict" at bounding box center [164, 83] width 117 height 6
